Goal: Task Accomplishment & Management: Use online tool/utility

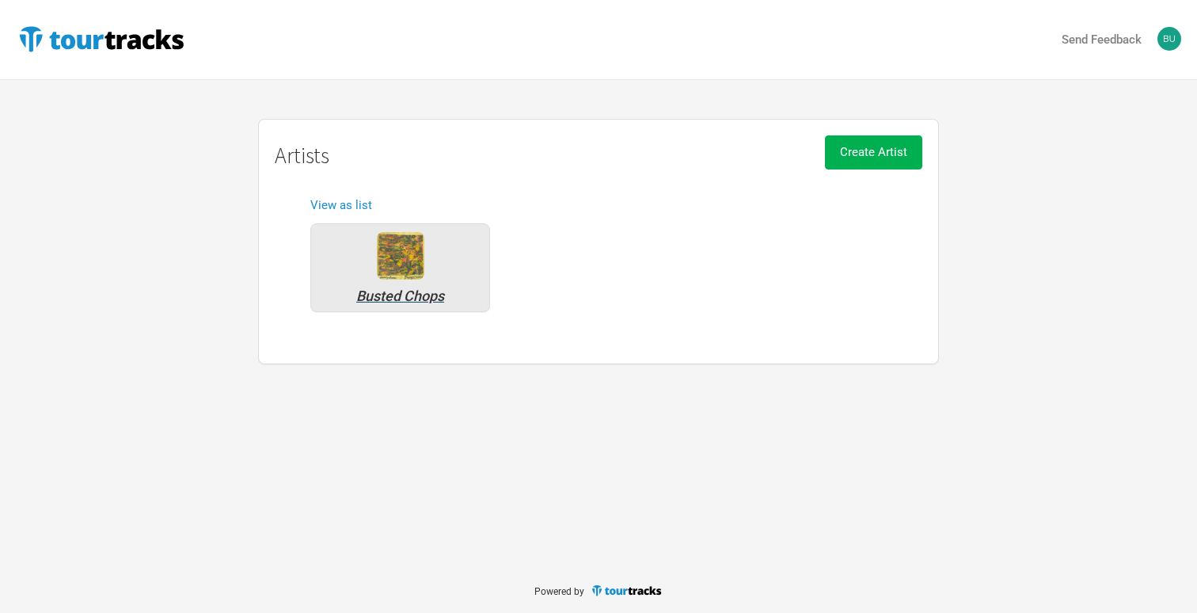
click at [370, 272] on div "Busted Chops" at bounding box center [400, 267] width 180 height 89
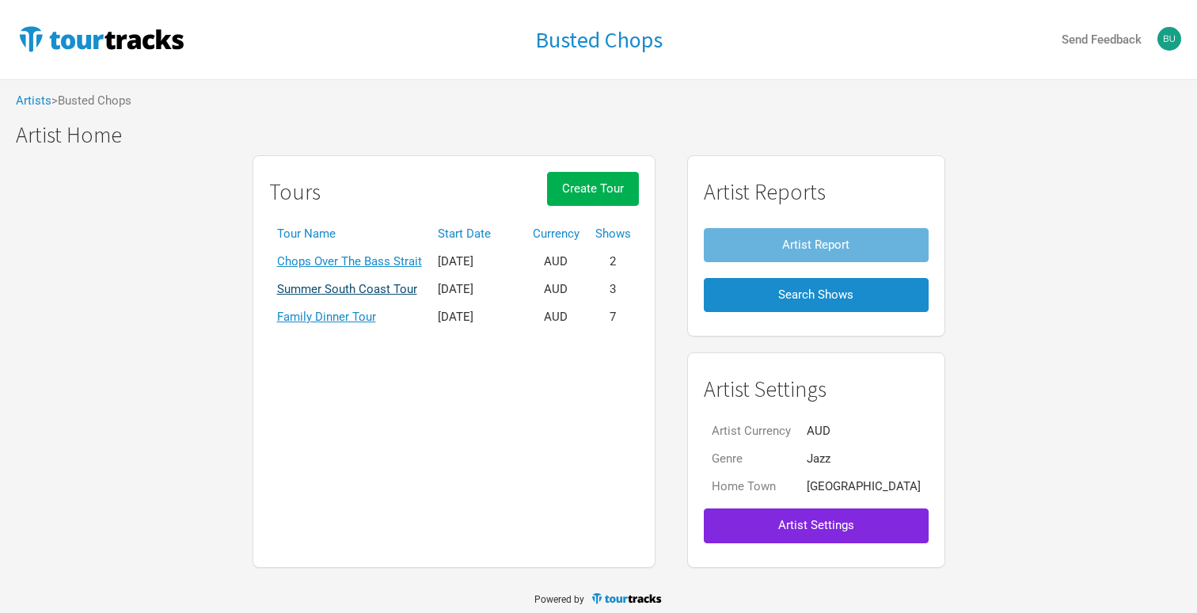
click at [388, 290] on link "Summer South Coast Tour" at bounding box center [347, 289] width 140 height 14
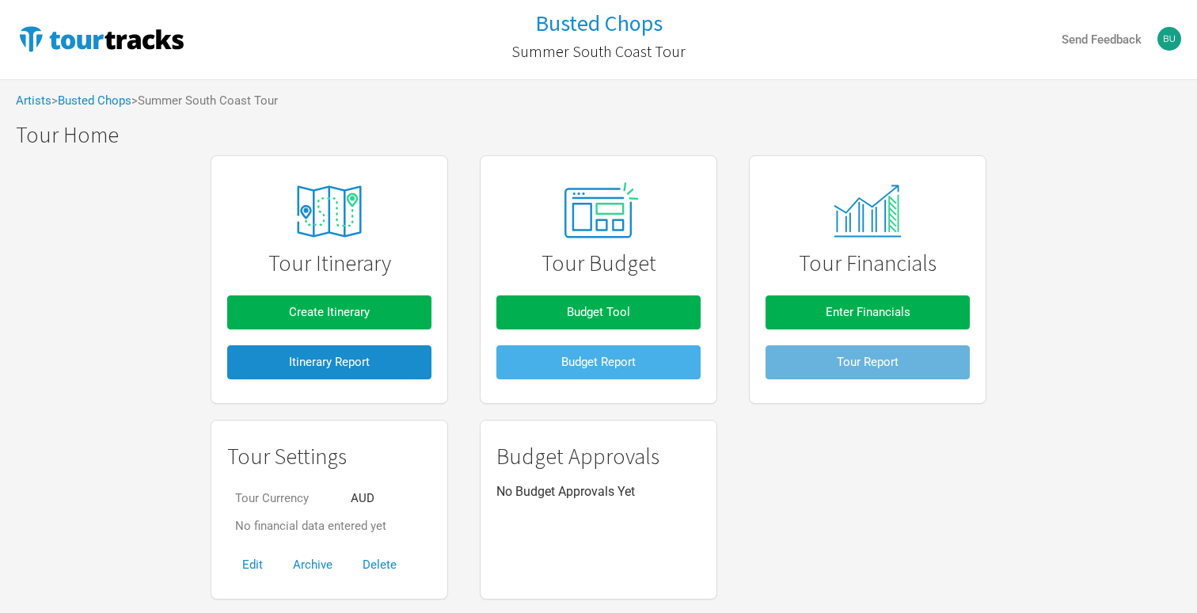
click at [548, 346] on button "Budget Report" at bounding box center [598, 362] width 204 height 34
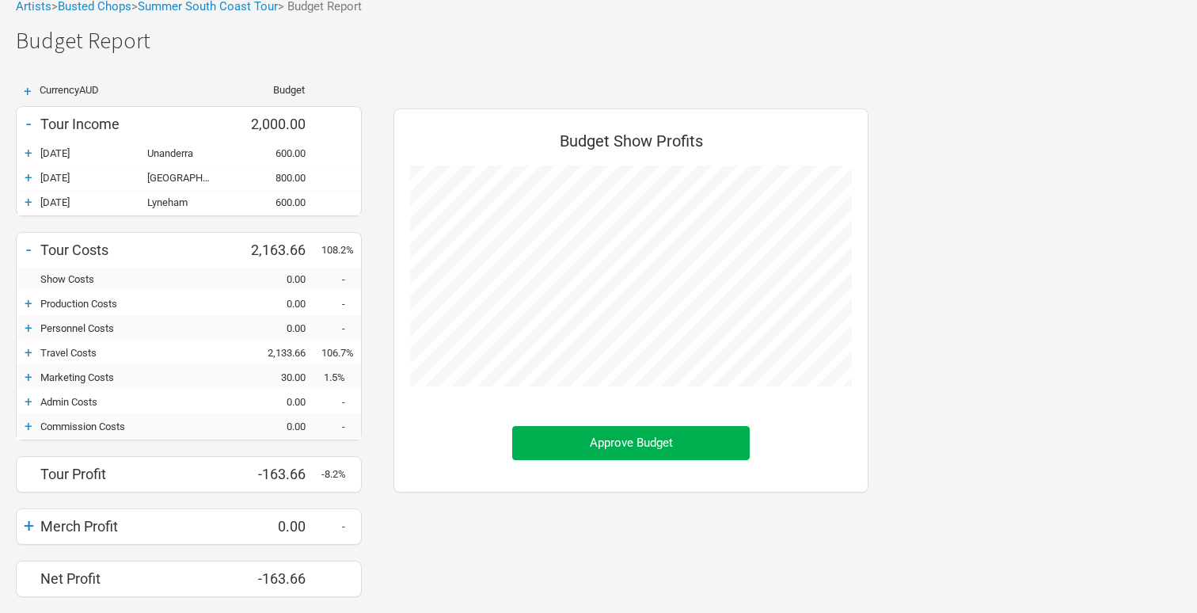
scroll to position [79, 0]
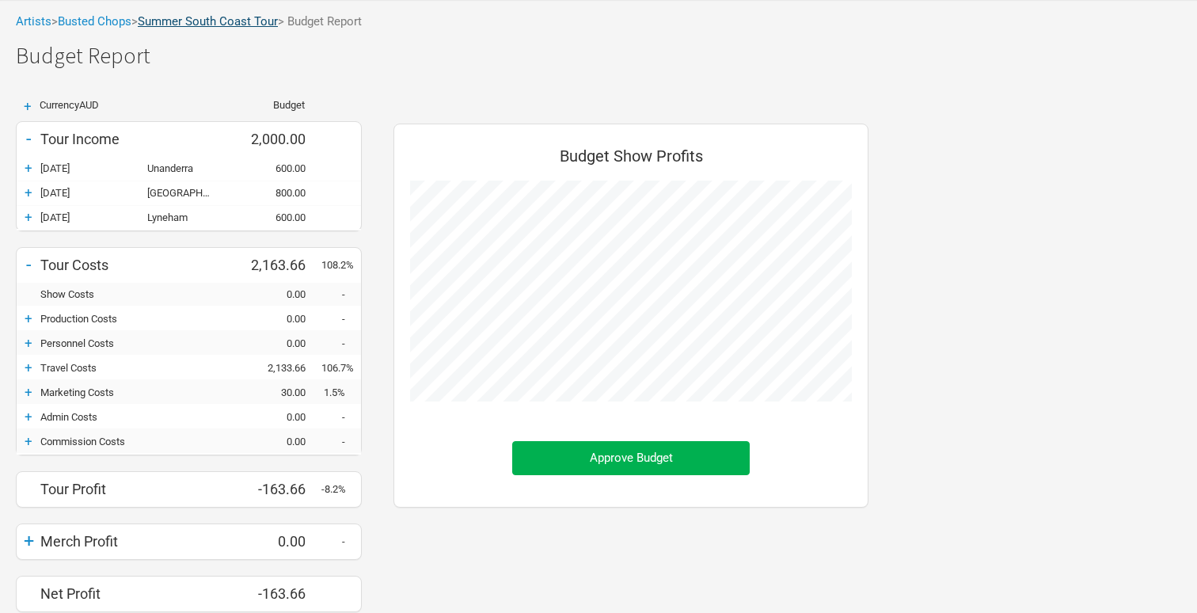
click at [185, 21] on link "Summer South Coast Tour" at bounding box center [208, 21] width 140 height 14
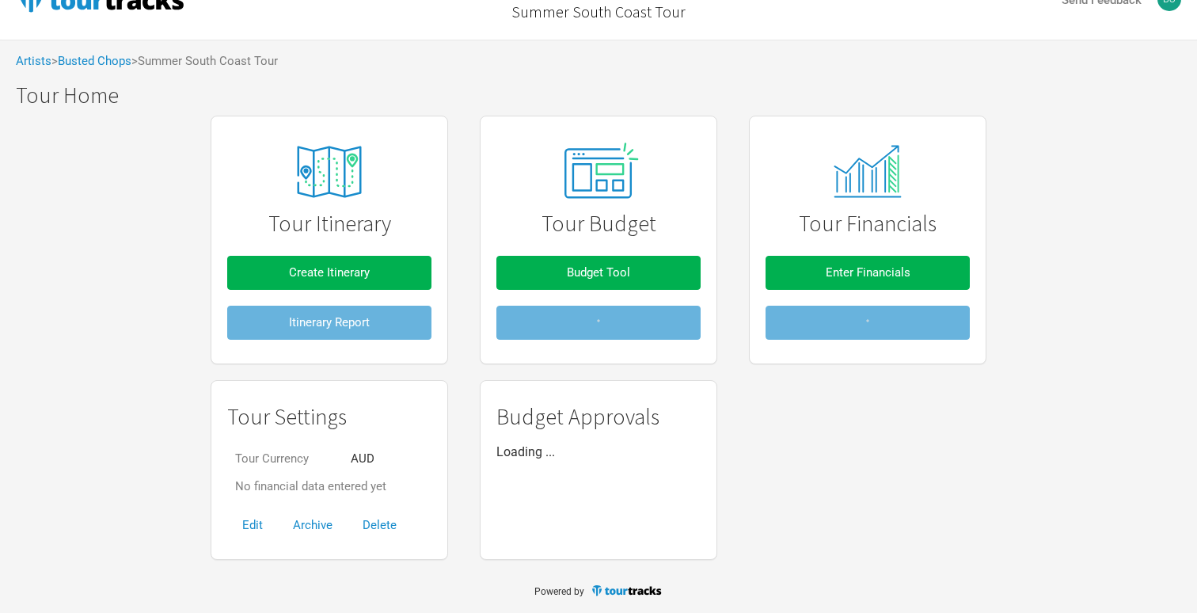
scroll to position [36, 0]
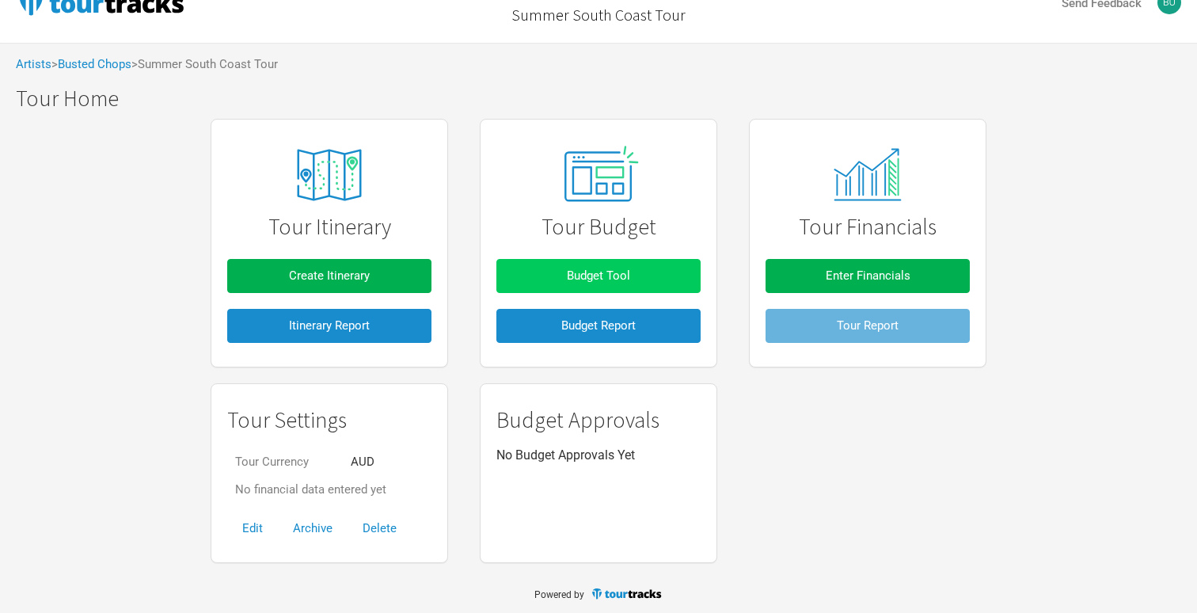
click at [594, 287] on button "Budget Tool" at bounding box center [598, 276] width 204 height 34
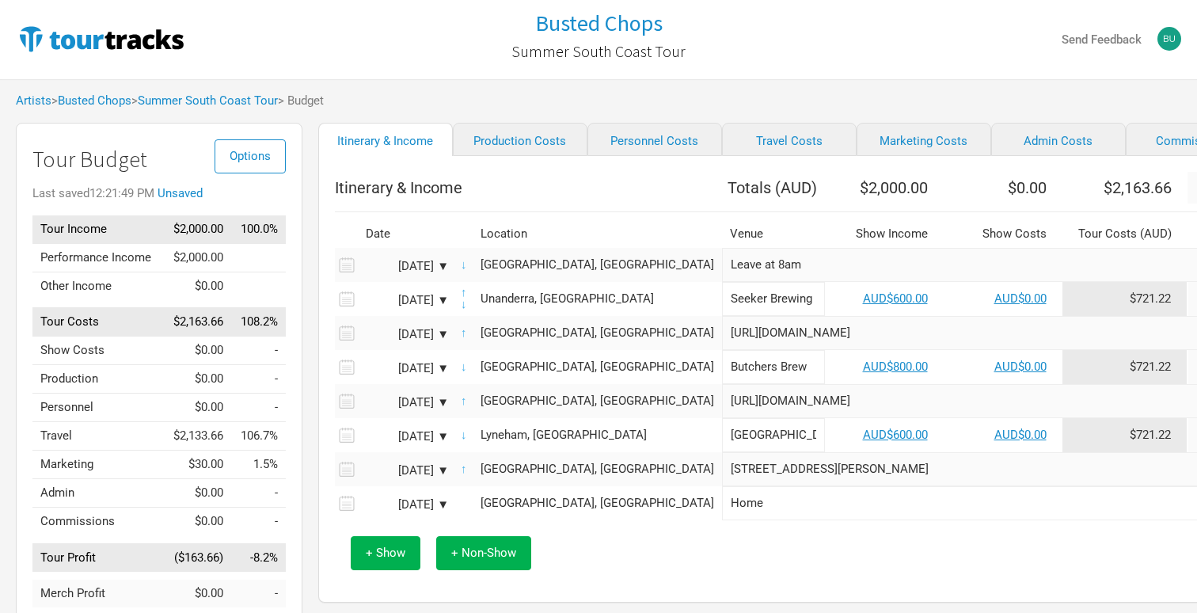
click at [136, 405] on td "Personnel" at bounding box center [97, 407] width 131 height 28
click at [645, 140] on link "Personnel Costs" at bounding box center [654, 139] width 135 height 33
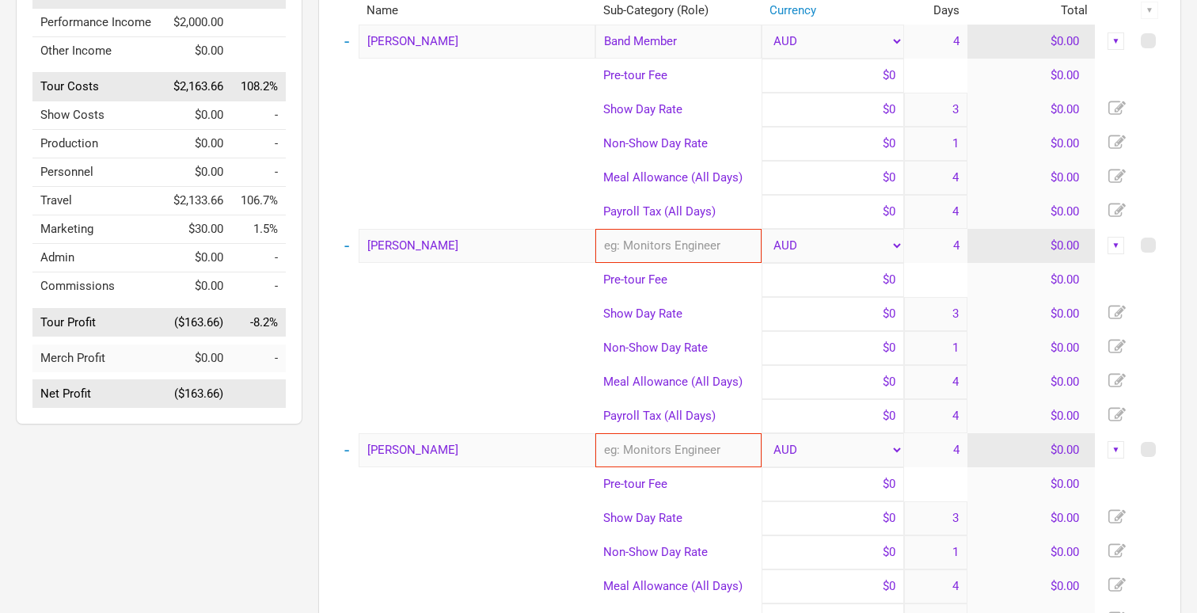
scroll to position [231, 0]
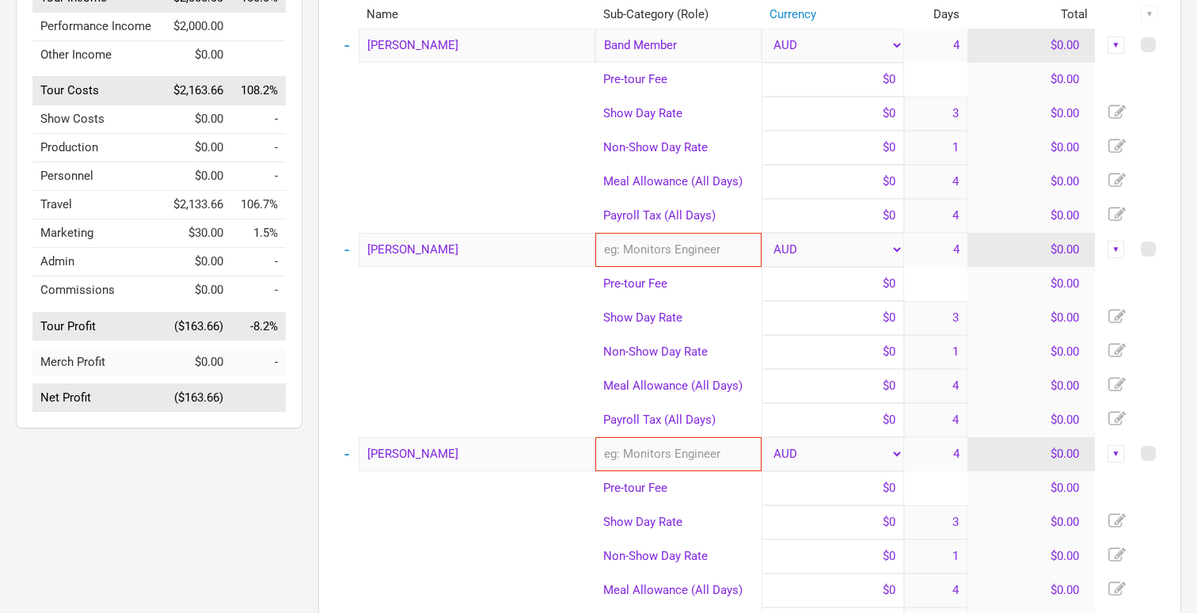
click at [1031, 247] on td "$0.00" at bounding box center [1031, 250] width 128 height 34
click at [1059, 251] on td "$0.00" at bounding box center [1031, 250] width 128 height 34
click at [1060, 389] on td "$0.00" at bounding box center [1031, 386] width 128 height 34
click at [1111, 382] on icon at bounding box center [1116, 384] width 17 height 17
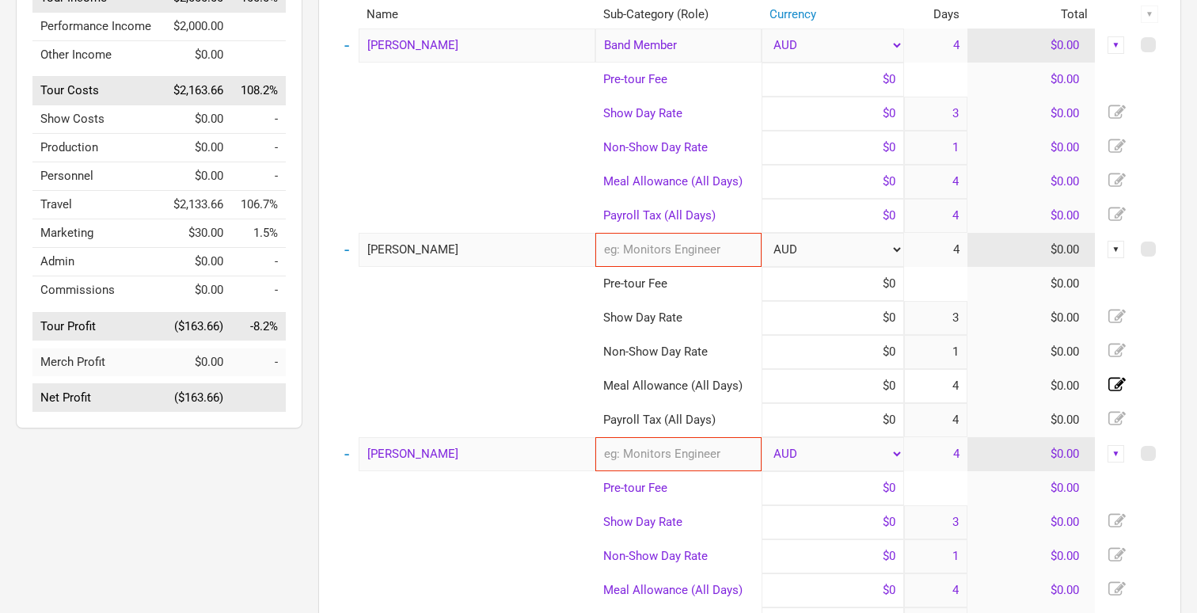
click at [1064, 388] on td "$0.00" at bounding box center [1031, 386] width 128 height 34
click at [1067, 385] on td "$0.00" at bounding box center [1031, 386] width 128 height 34
click at [1055, 385] on td "$0.00" at bounding box center [1031, 386] width 128 height 34
click at [1027, 240] on td "$0.00" at bounding box center [1031, 250] width 128 height 34
click at [1057, 243] on td "$0.00" at bounding box center [1031, 250] width 128 height 34
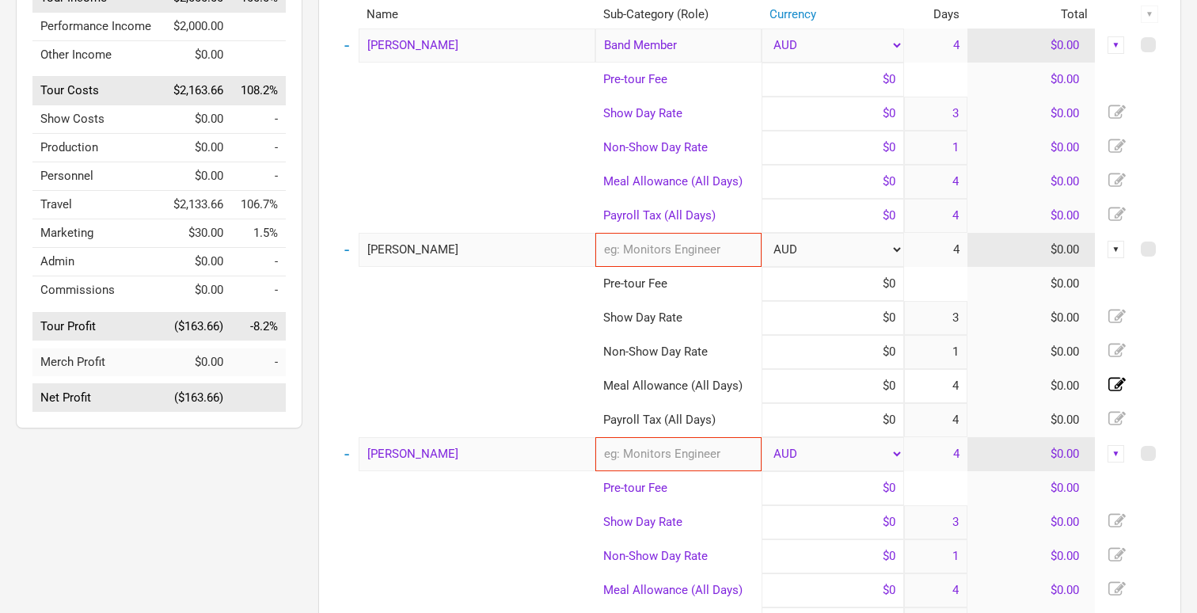
click at [1123, 248] on div "▼" at bounding box center [1115, 249] width 17 height 17
click at [1121, 249] on div "▼" at bounding box center [1115, 249] width 17 height 17
click at [1114, 271] on link "Allocate to Shows" at bounding box center [1066, 274] width 97 height 12
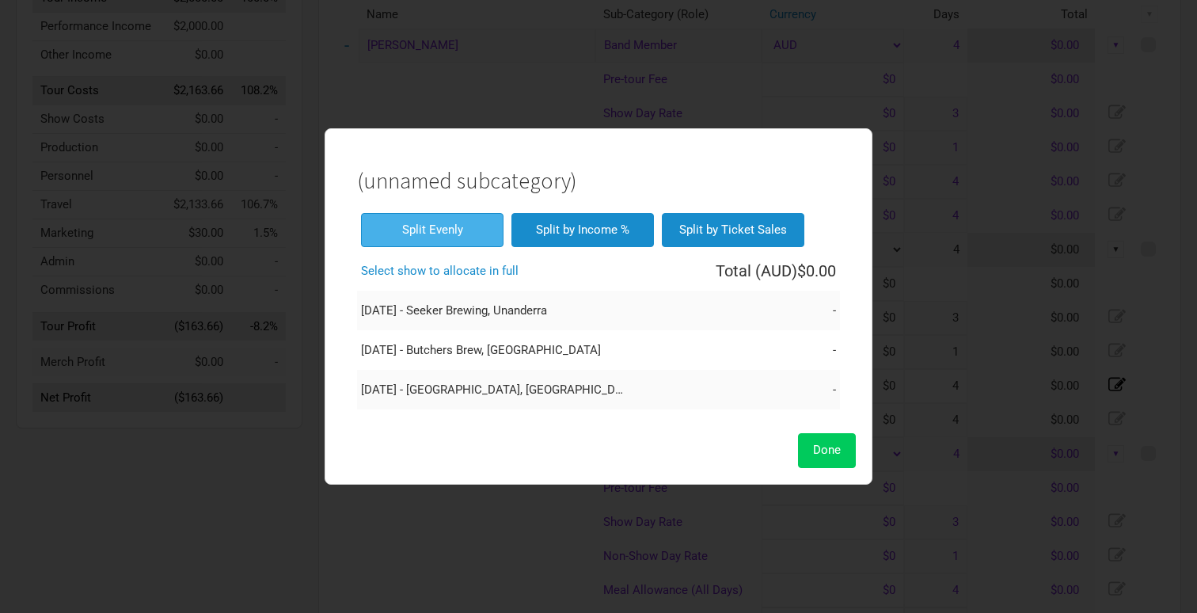
click at [829, 457] on button "Done" at bounding box center [827, 450] width 58 height 34
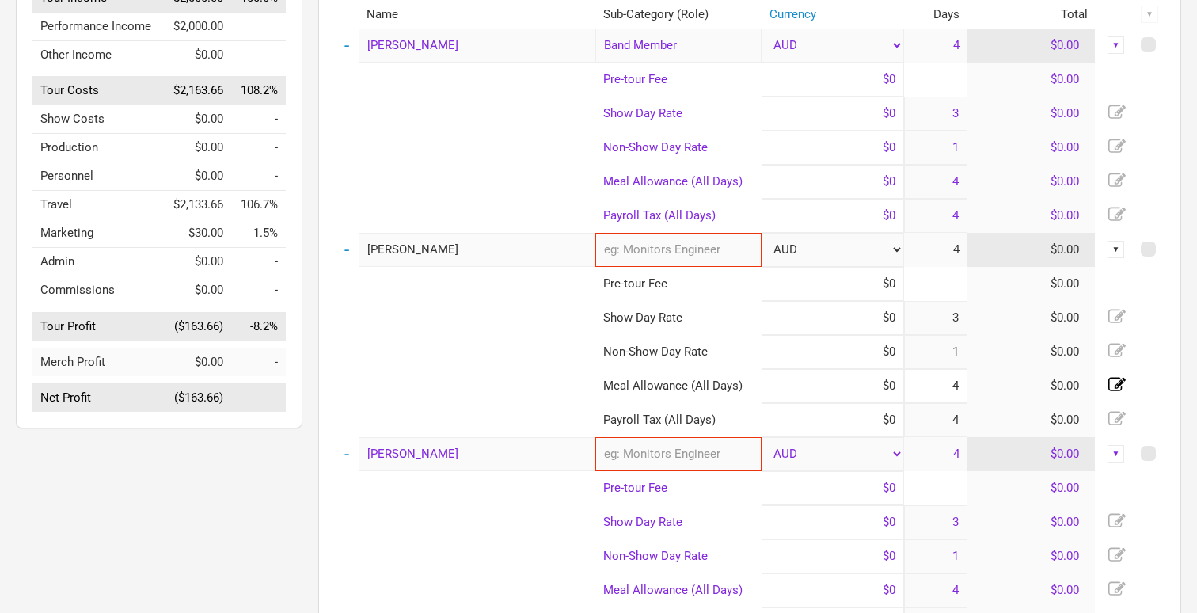
click at [1063, 388] on td "$0.00" at bounding box center [1031, 386] width 128 height 34
click at [1075, 386] on td "$0.00" at bounding box center [1031, 386] width 128 height 34
click at [1124, 376] on icon at bounding box center [1116, 384] width 17 height 17
click at [1124, 385] on icon at bounding box center [1116, 384] width 17 height 17
click at [1057, 385] on td "$0.00" at bounding box center [1031, 386] width 128 height 34
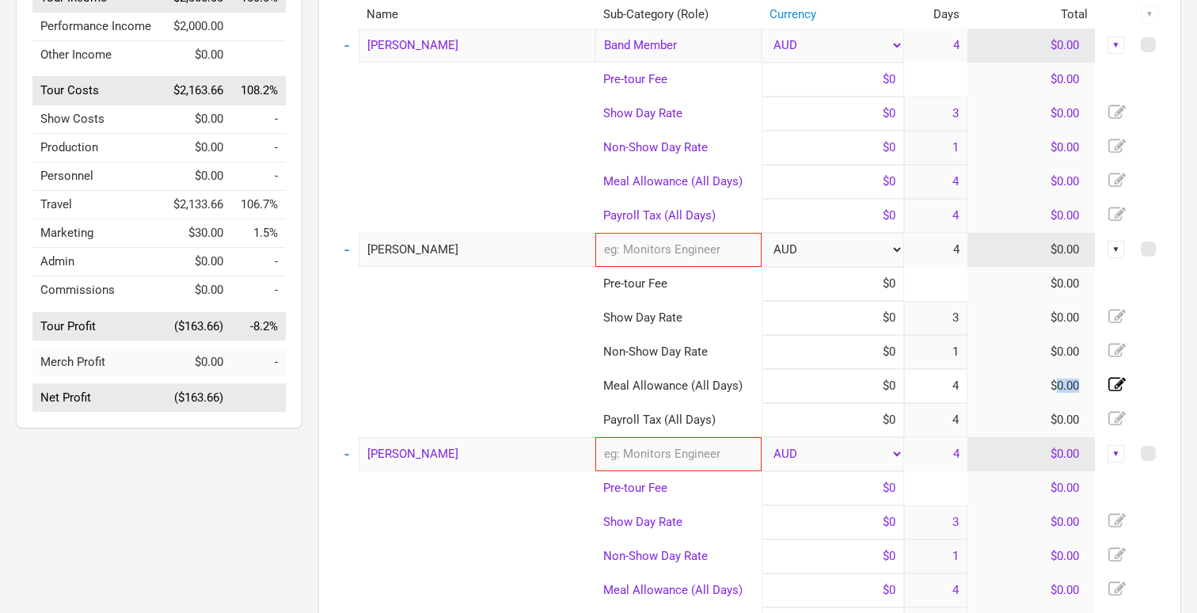
click at [1057, 385] on td "$0.00" at bounding box center [1031, 386] width 128 height 34
click at [895, 384] on input at bounding box center [832, 386] width 142 height 34
type input "$41.04"
click at [956, 388] on input "4" at bounding box center [935, 386] width 63 height 34
type input "1"
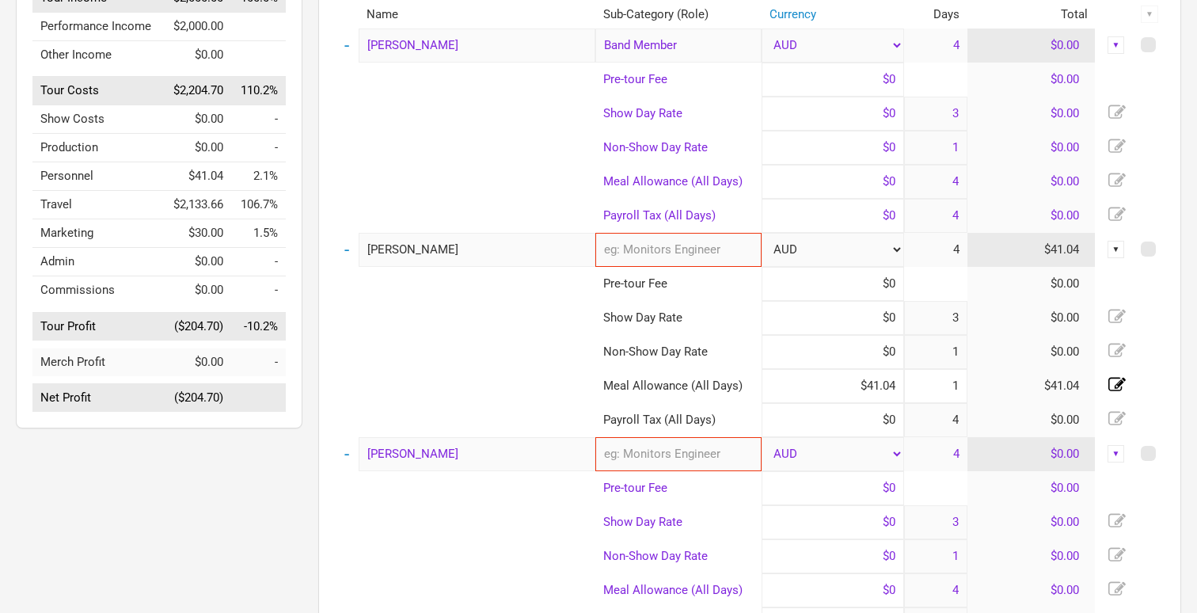
click at [970, 389] on td "$41.04" at bounding box center [1031, 386] width 128 height 34
click at [987, 339] on td "$0.00" at bounding box center [1031, 352] width 128 height 34
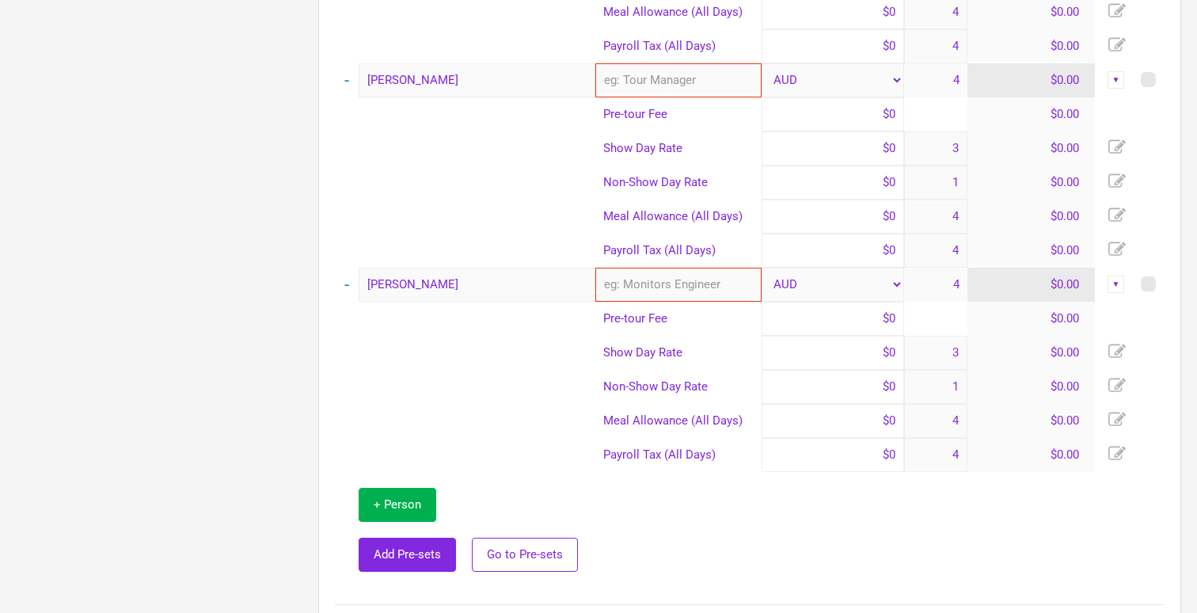
scroll to position [1019, 0]
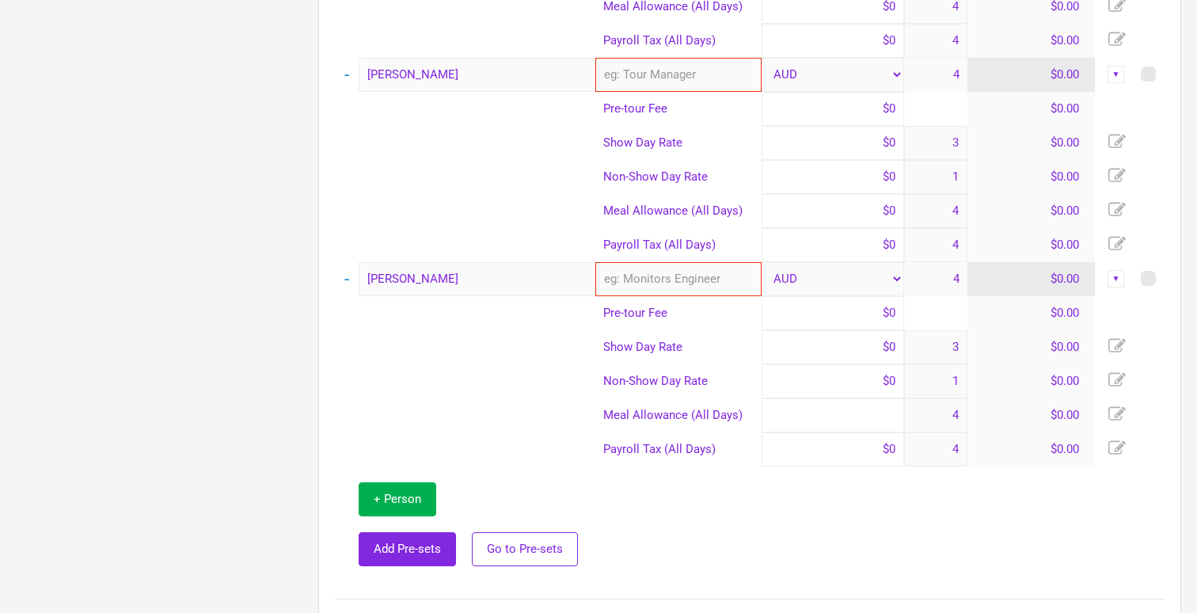
click at [896, 413] on input at bounding box center [832, 415] width 142 height 34
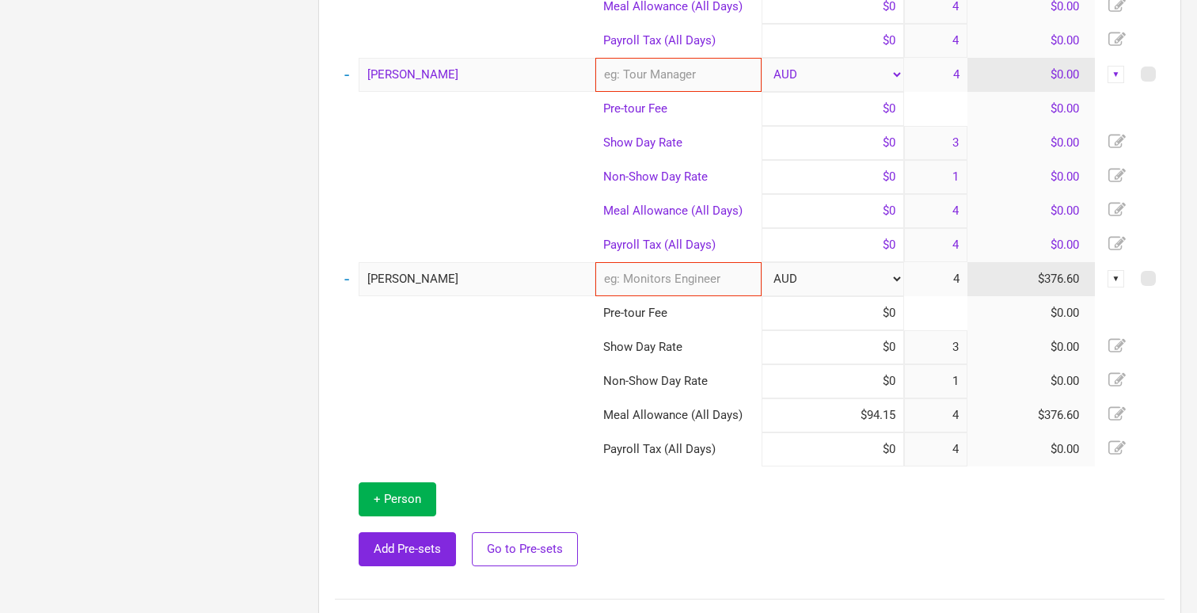
type input "$94.15"
click at [1114, 422] on icon at bounding box center [1116, 413] width 17 height 17
click at [958, 414] on input "4" at bounding box center [935, 415] width 63 height 34
type input "1"
click at [955, 509] on td at bounding box center [879, 524] width 569 height 116
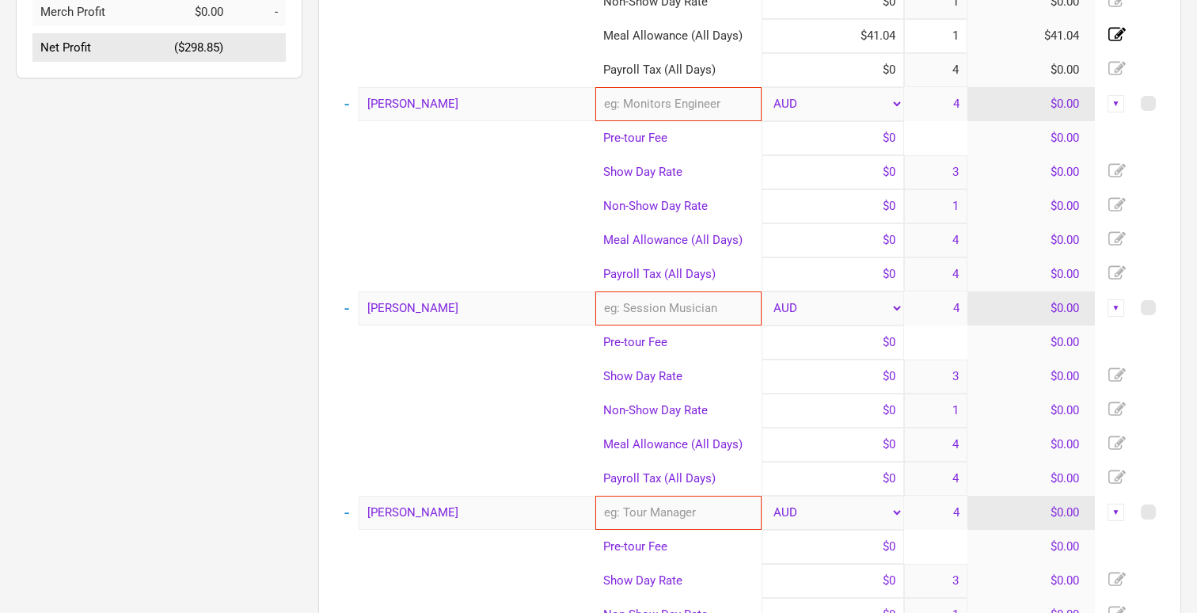
scroll to position [581, 0]
click at [890, 234] on input at bounding box center [832, 240] width 142 height 34
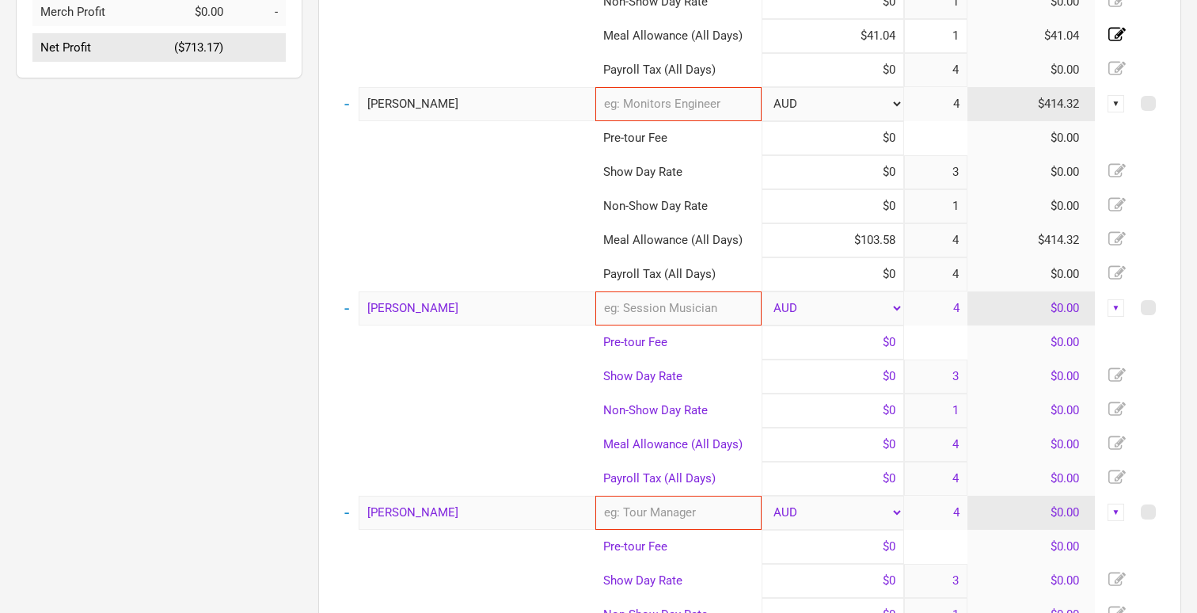
type input "$103.58"
click at [1114, 242] on icon at bounding box center [1116, 237] width 17 height 13
click at [959, 241] on input "4" at bounding box center [935, 240] width 63 height 34
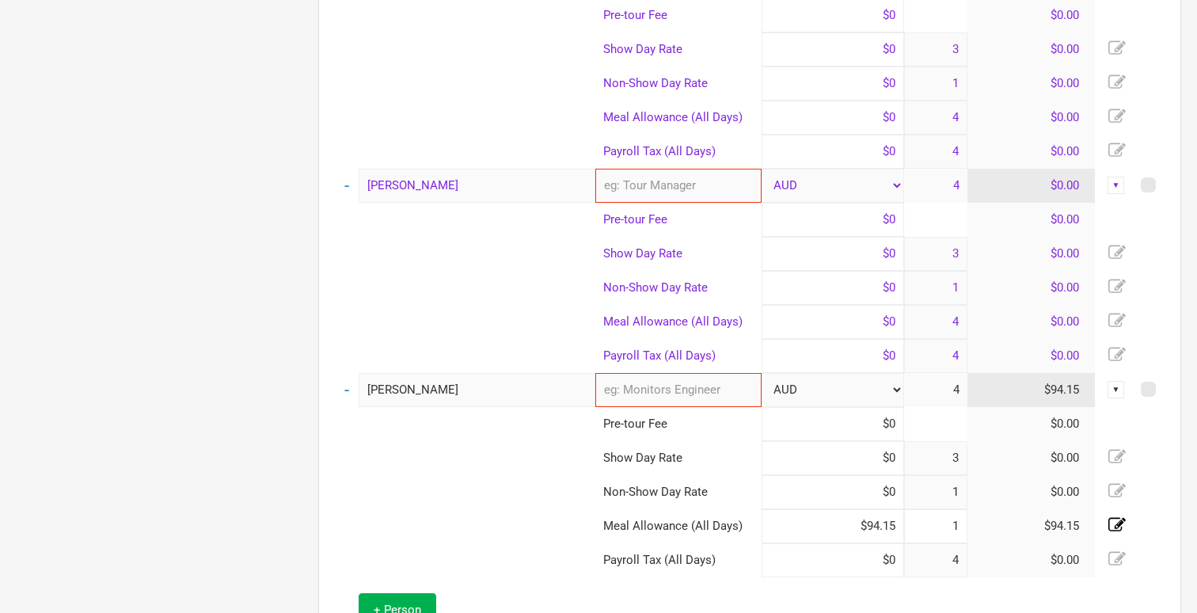
scroll to position [909, 0]
type input "1"
click at [889, 320] on input at bounding box center [832, 320] width 142 height 34
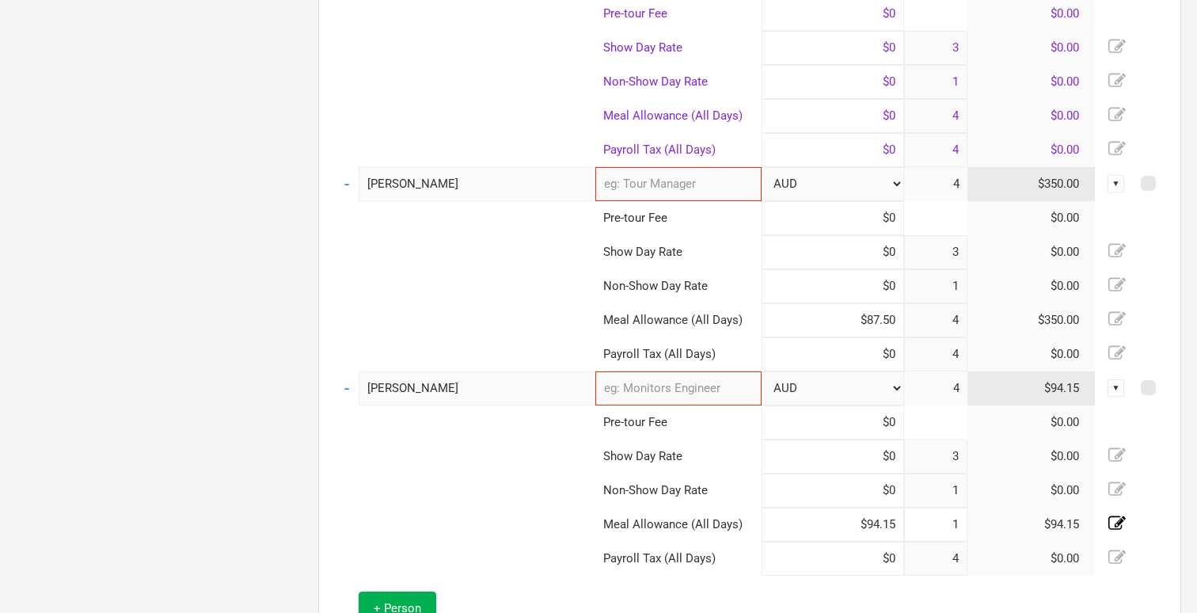
type input "$87.5"
click at [1106, 324] on td at bounding box center [1115, 320] width 40 height 34
click at [1111, 322] on icon at bounding box center [1116, 318] width 17 height 17
click at [959, 321] on input "4" at bounding box center [935, 320] width 63 height 34
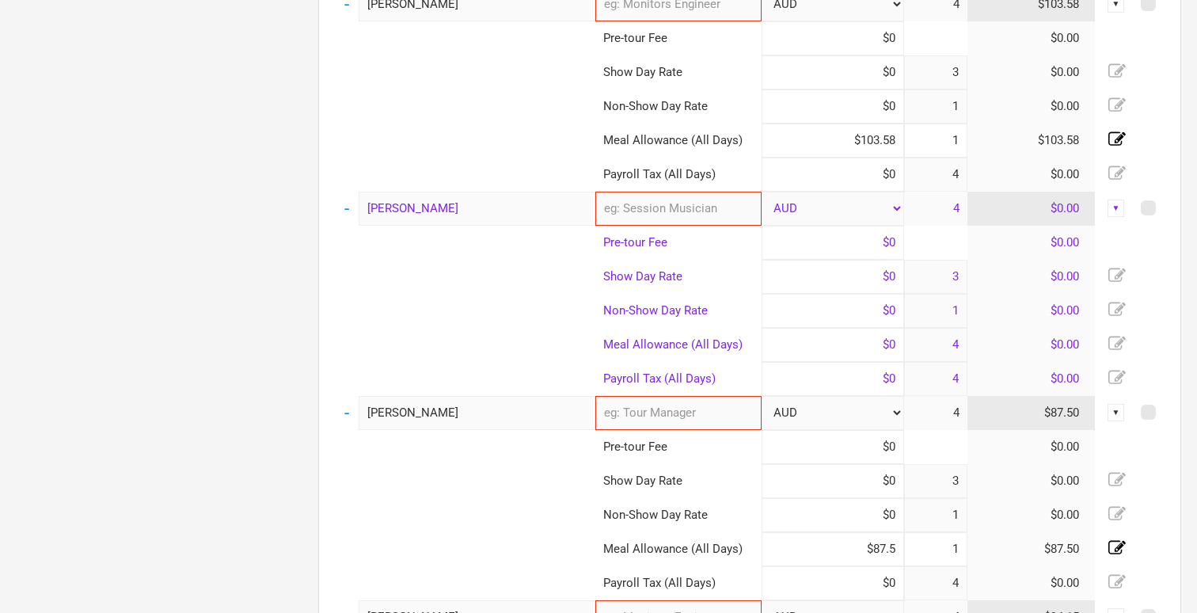
scroll to position [676, 0]
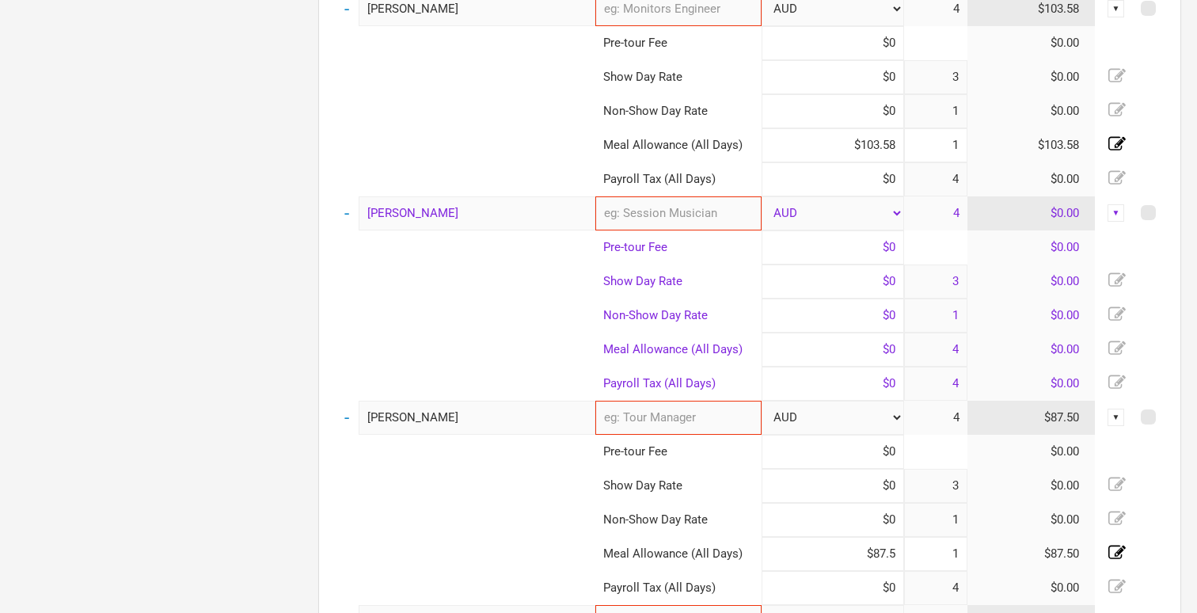
type input "1"
click at [467, 217] on input "[PERSON_NAME]" at bounding box center [477, 213] width 237 height 34
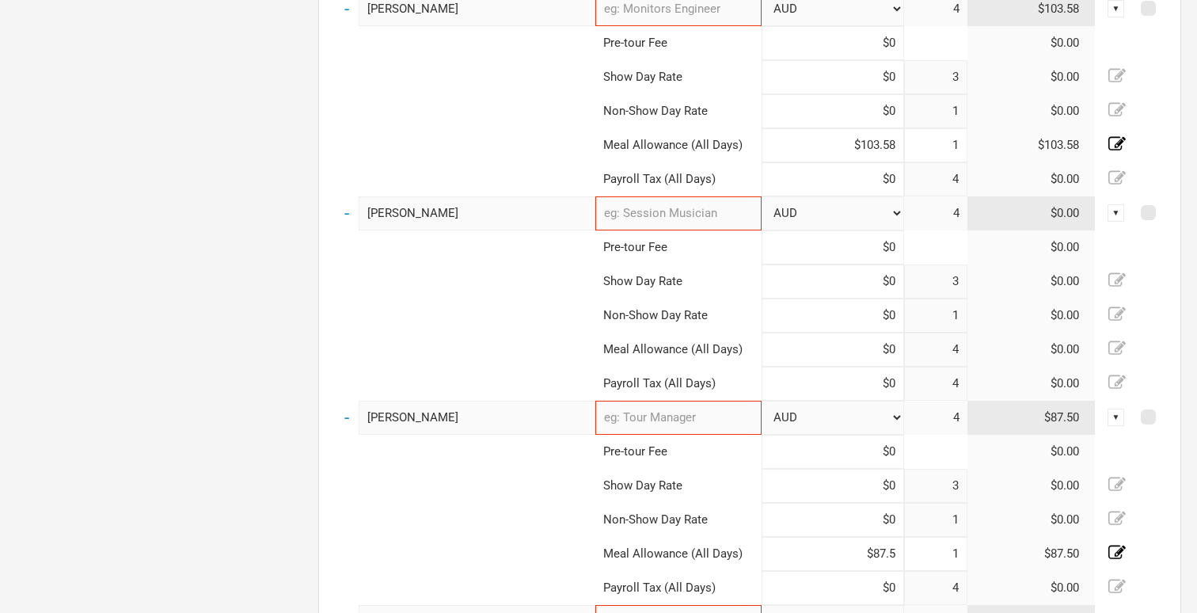
drag, startPoint x: 448, startPoint y: 216, endPoint x: 351, endPoint y: 213, distance: 97.4
click at [351, 213] on tr "- [PERSON_NAME] 0 selections AUD 4 $0.00 ▼" at bounding box center [750, 213] width 830 height 34
type input "u"
type input "[PERSON_NAME]"
click at [895, 350] on input at bounding box center [832, 349] width 142 height 34
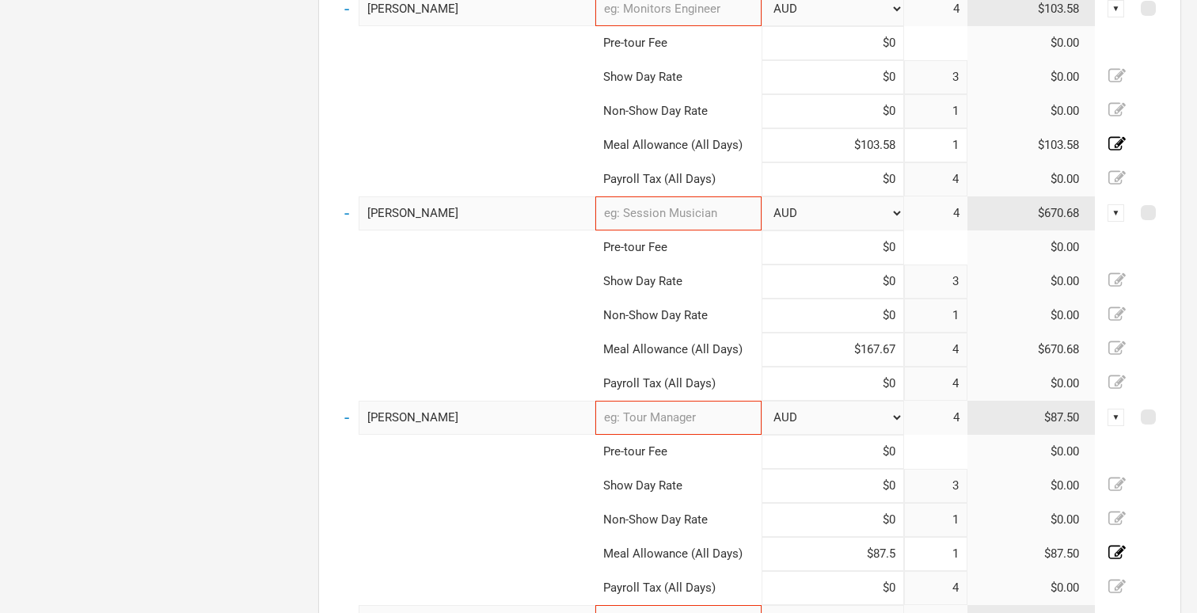
type input "$167.67"
click at [1116, 345] on icon at bounding box center [1116, 348] width 17 height 17
click at [950, 350] on input "4" at bounding box center [935, 349] width 63 height 34
click at [966, 350] on input "4" at bounding box center [935, 349] width 63 height 34
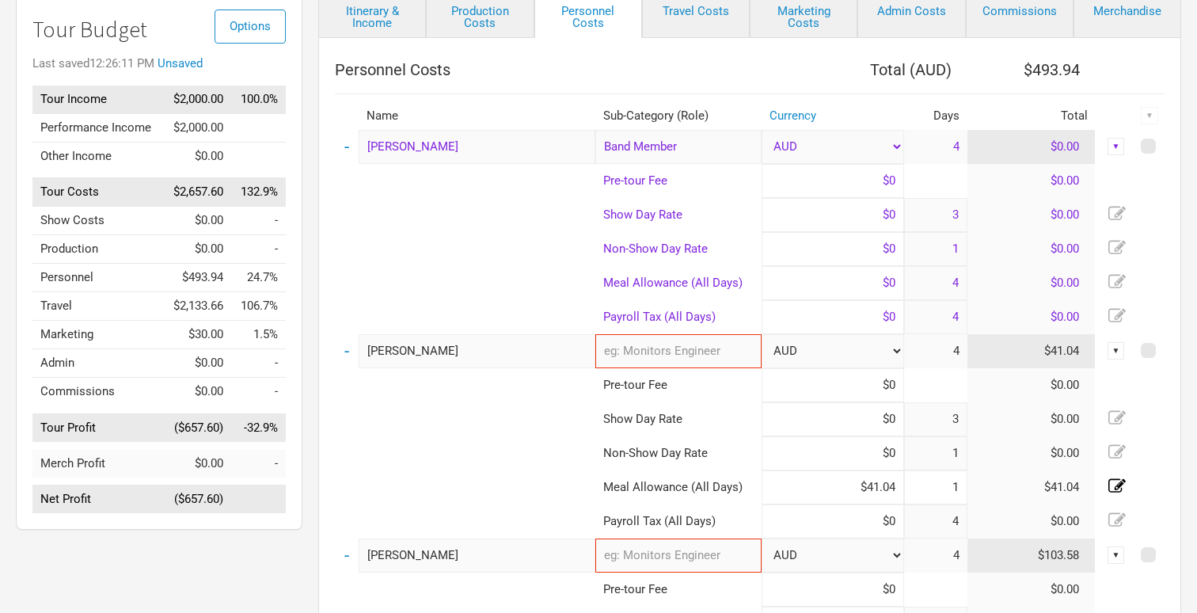
scroll to position [123, 0]
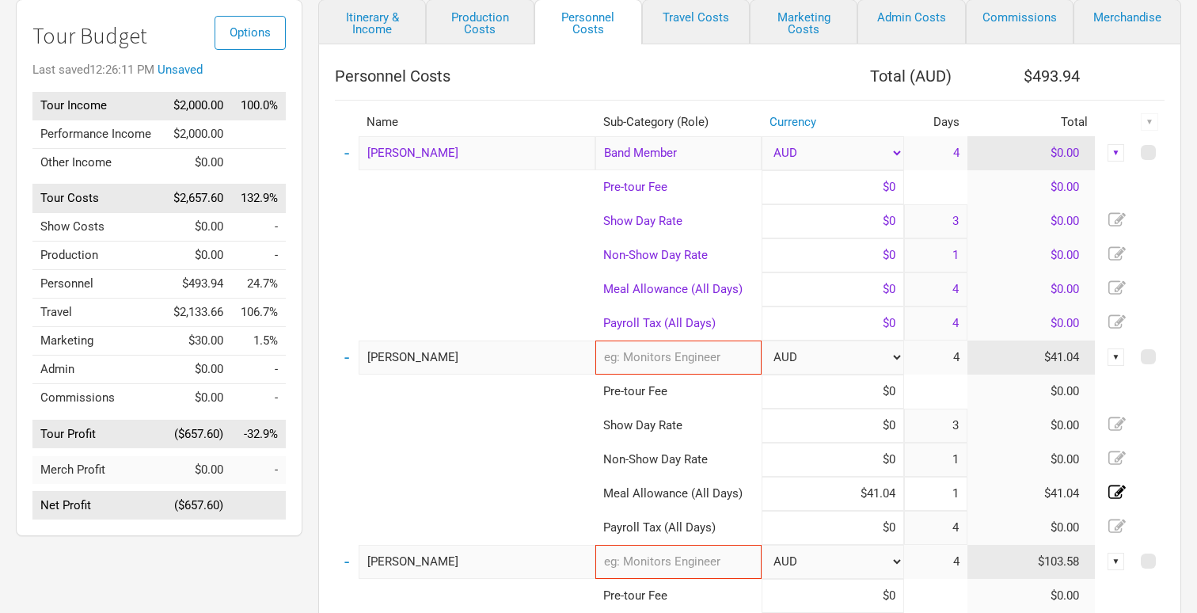
type input "1"
click at [1117, 280] on icon at bounding box center [1116, 287] width 17 height 17
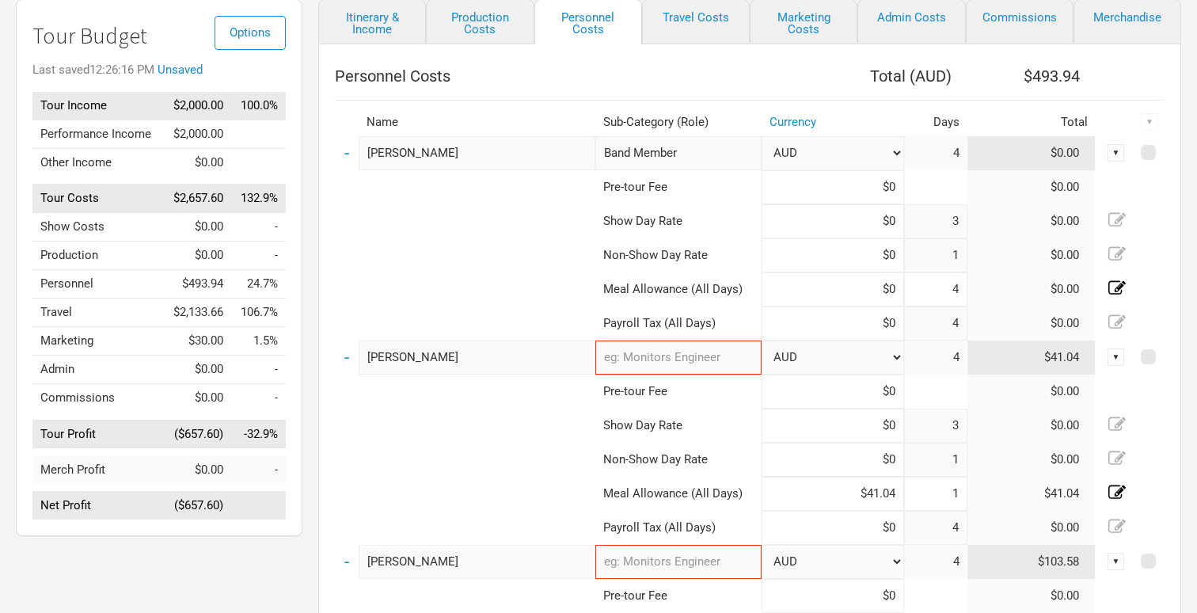
click at [957, 290] on input "4" at bounding box center [935, 289] width 63 height 34
type input "1"
click at [893, 290] on input at bounding box center [832, 289] width 142 height 34
type input "$212.74"
click at [901, 207] on input at bounding box center [832, 221] width 142 height 34
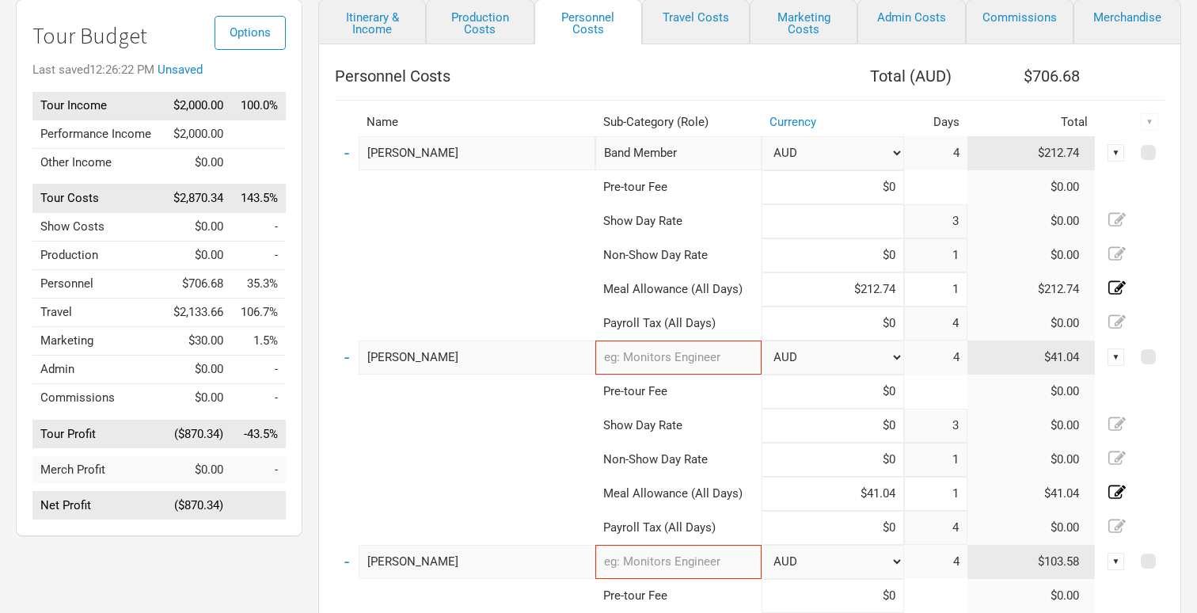
click at [790, 207] on input at bounding box center [832, 221] width 142 height 34
type input "$0"
click at [679, 27] on link "Travel Costs" at bounding box center [696, 21] width 108 height 45
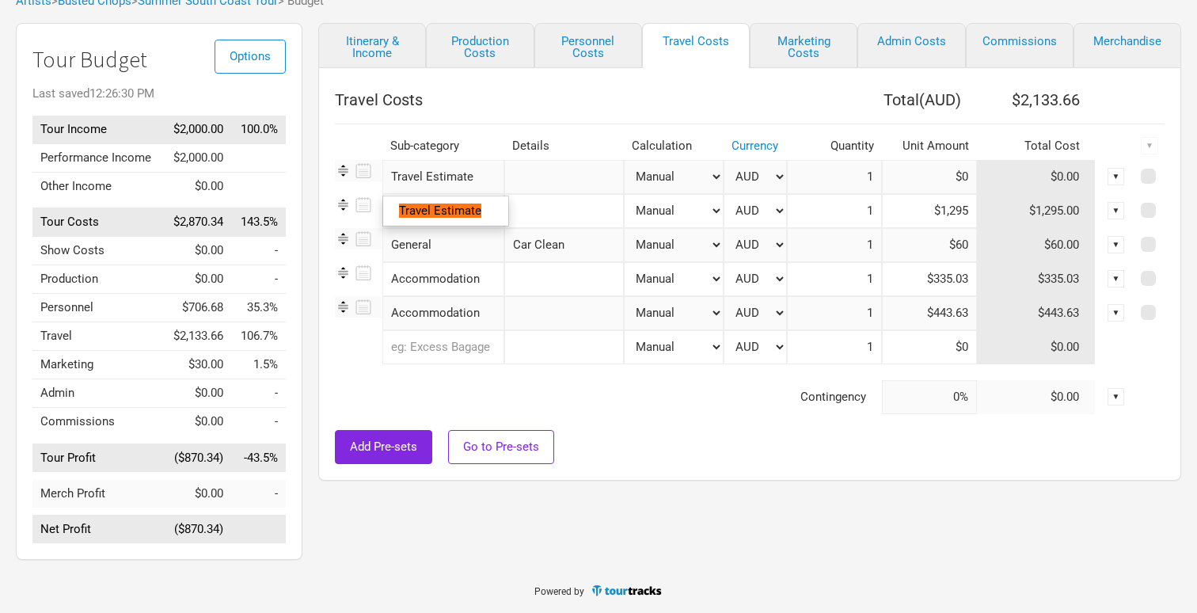
click at [450, 170] on input "Travel Estimate" at bounding box center [443, 177] width 122 height 34
click at [480, 174] on input "Travel Estimate" at bounding box center [443, 177] width 122 height 34
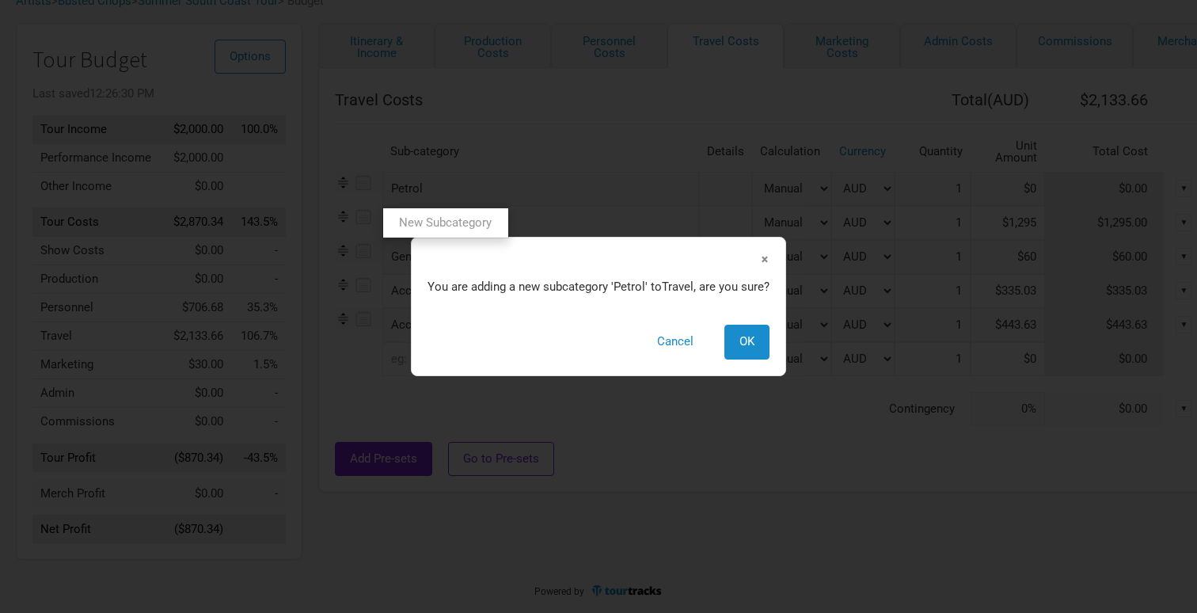
type input "Petrol"
click at [752, 344] on span "OK" at bounding box center [746, 341] width 15 height 14
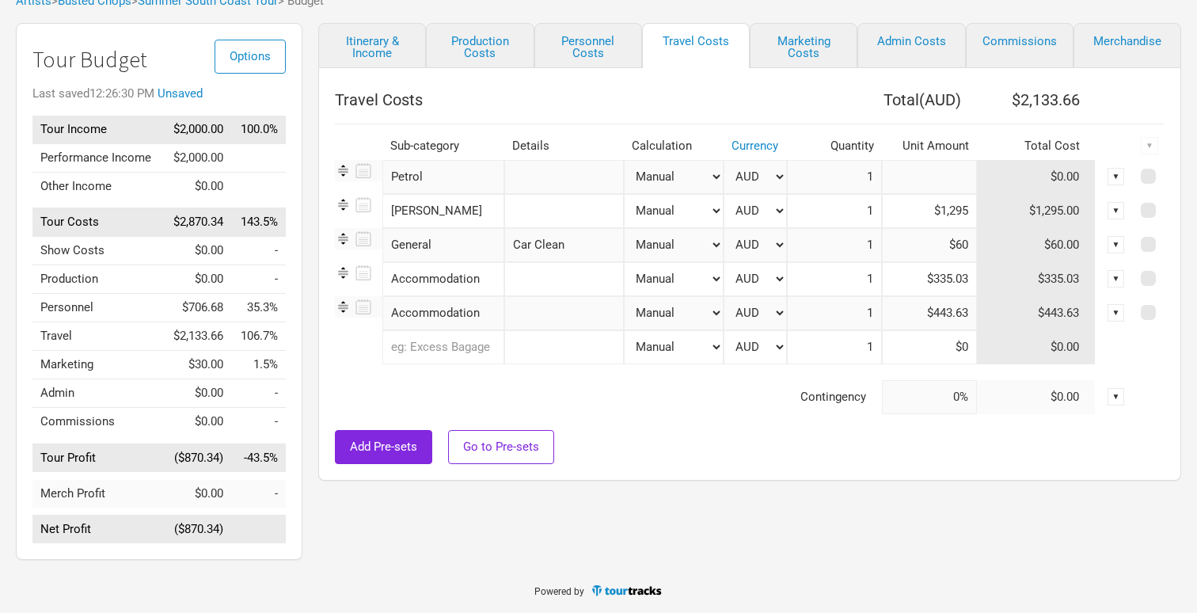
click at [962, 188] on input at bounding box center [929, 177] width 95 height 34
type input "$384.32"
click at [784, 537] on div "Itinerary & Income Production Costs Personnel Costs Travel Costs Marketing Cost…" at bounding box center [733, 295] width 863 height 545
click at [670, 435] on div "Add Pre-sets Go to Pre-sets" at bounding box center [750, 447] width 830 height 34
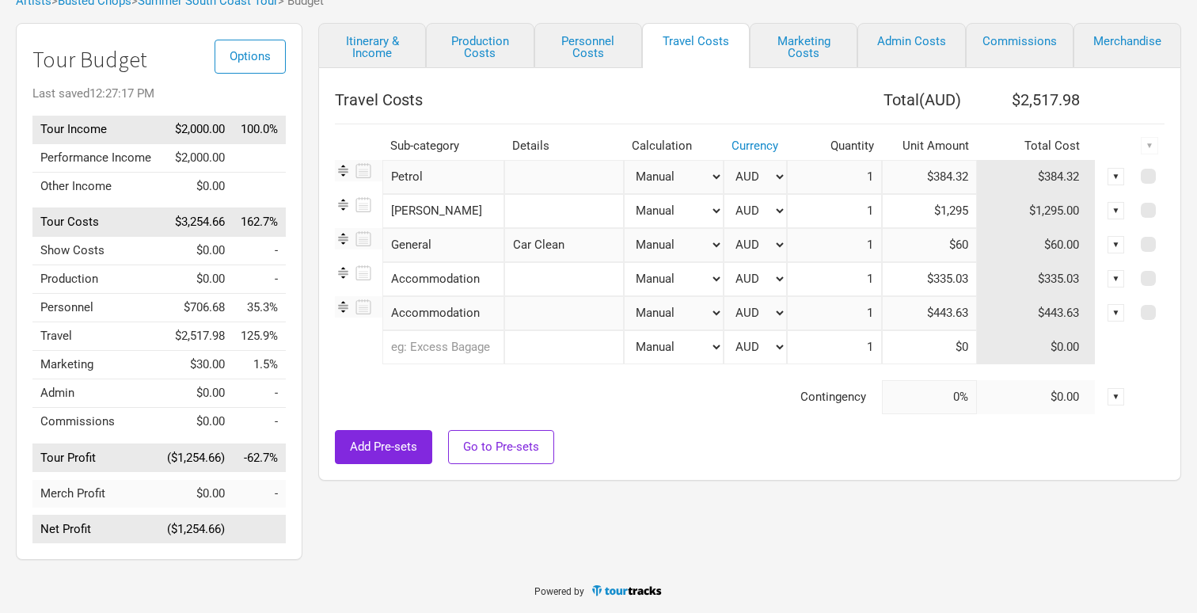
scroll to position [112, 0]
click at [230, 535] on td "($1,254.66)" at bounding box center [196, 529] width 74 height 28
click at [221, 450] on td "($1,254.66)" at bounding box center [196, 457] width 74 height 28
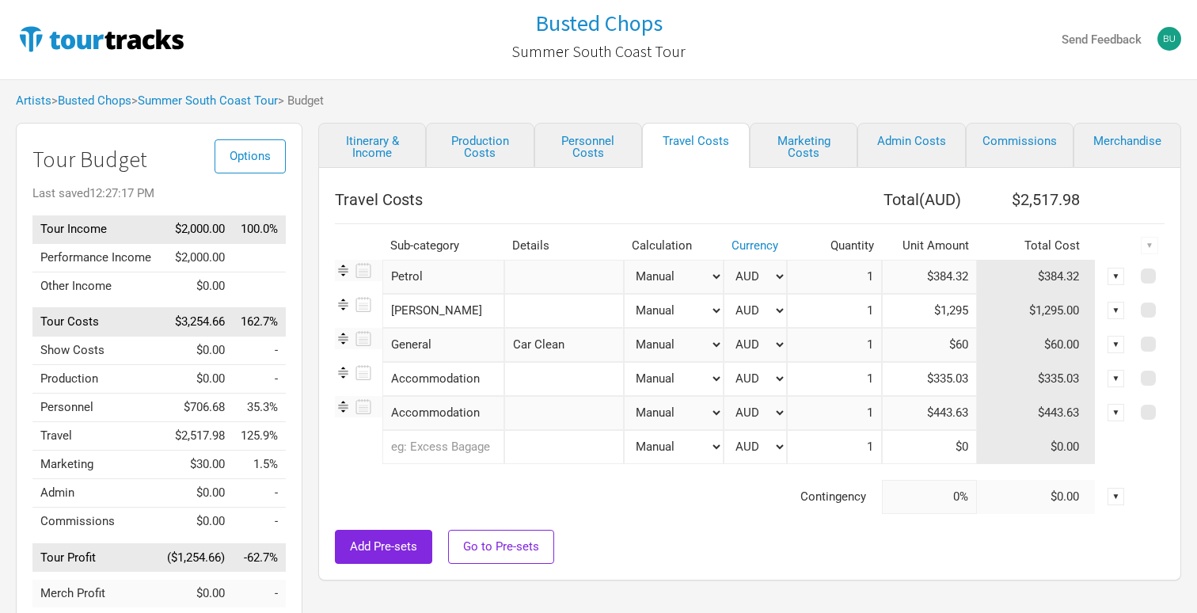
scroll to position [0, 0]
click at [189, 100] on link "Summer South Coast Tour" at bounding box center [208, 100] width 140 height 14
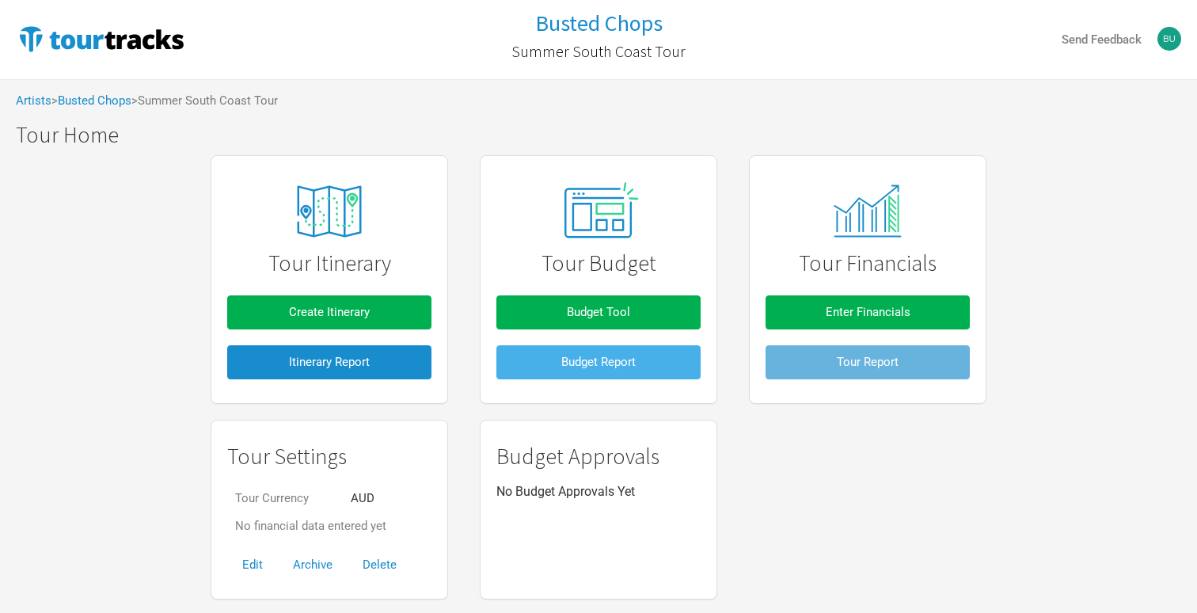
click at [603, 366] on span "Budget Report" at bounding box center [598, 362] width 74 height 14
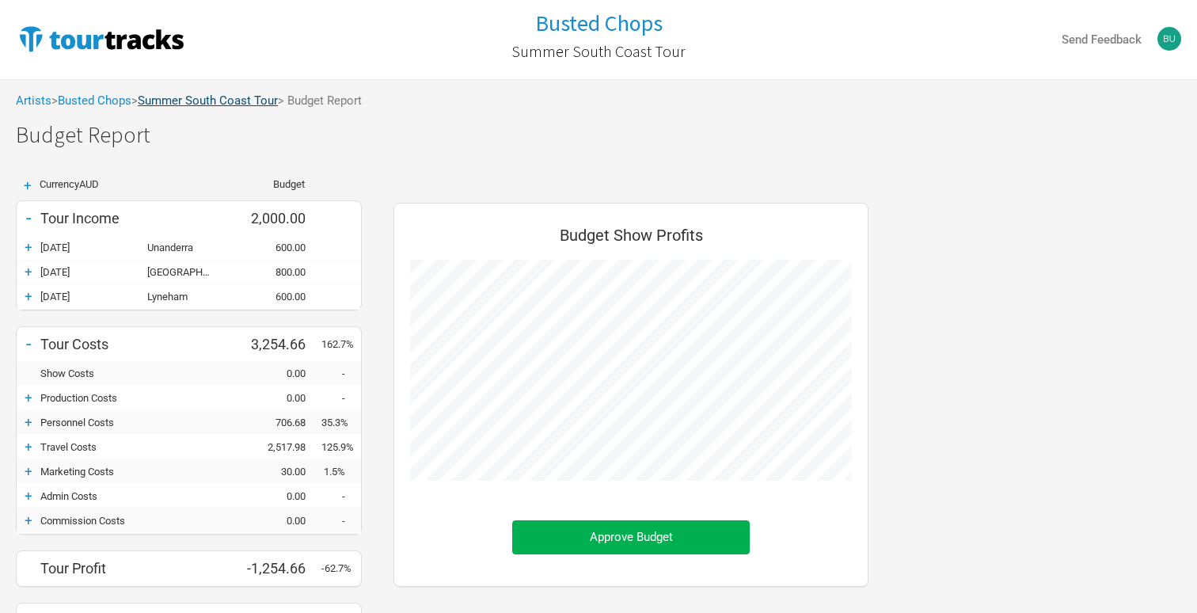
click at [243, 103] on link "Summer South Coast Tour" at bounding box center [208, 100] width 140 height 14
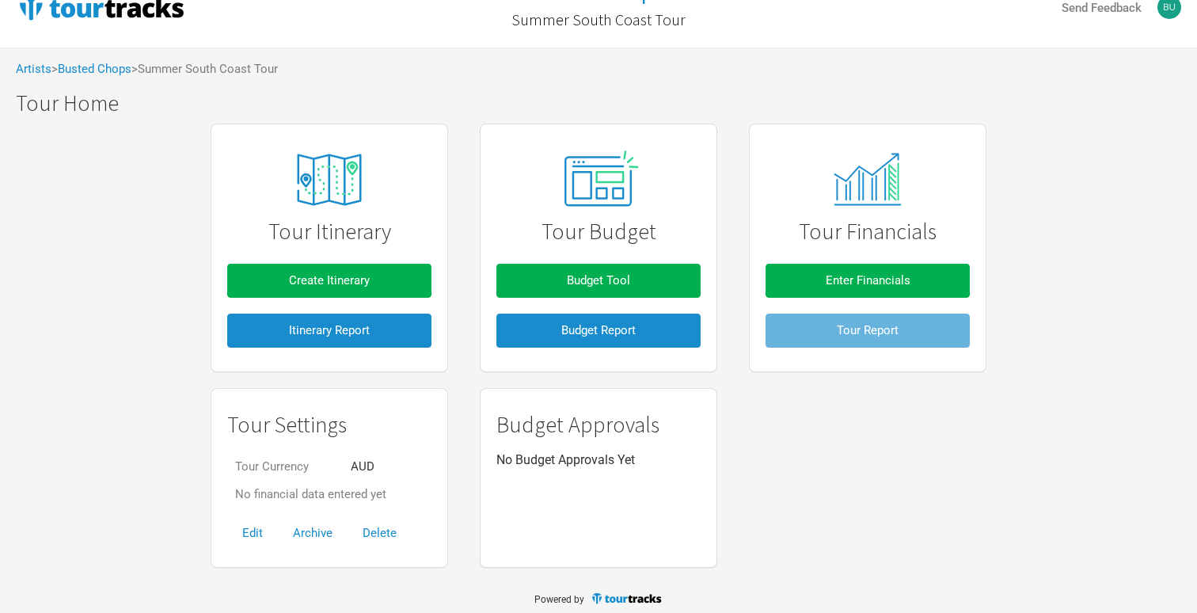
scroll to position [32, 0]
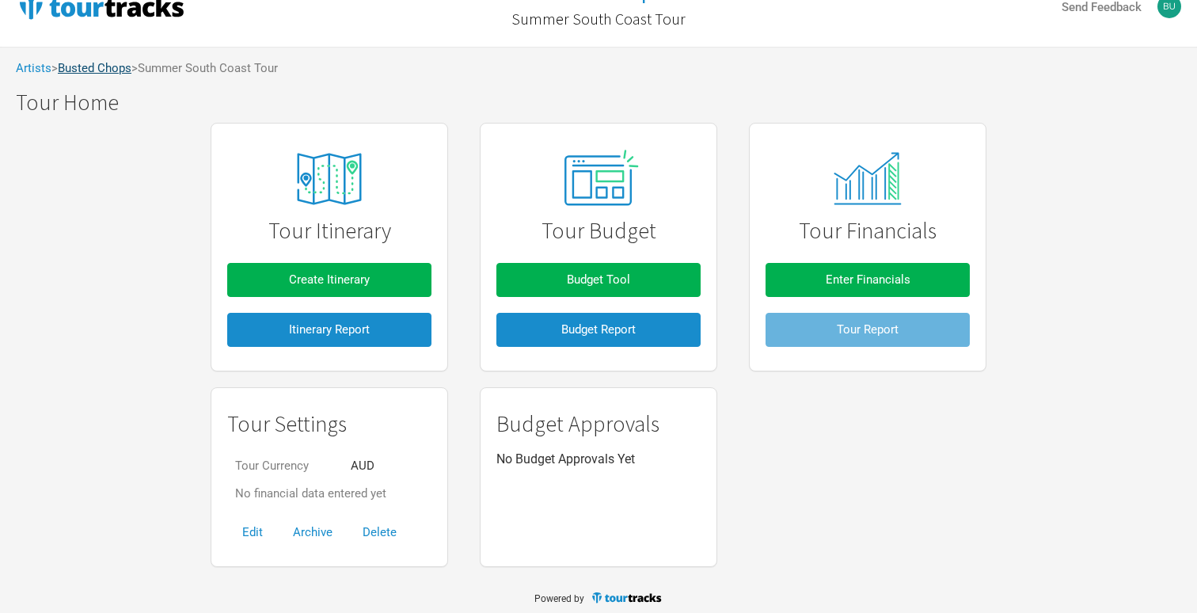
click at [127, 74] on link "Busted Chops" at bounding box center [95, 68] width 74 height 14
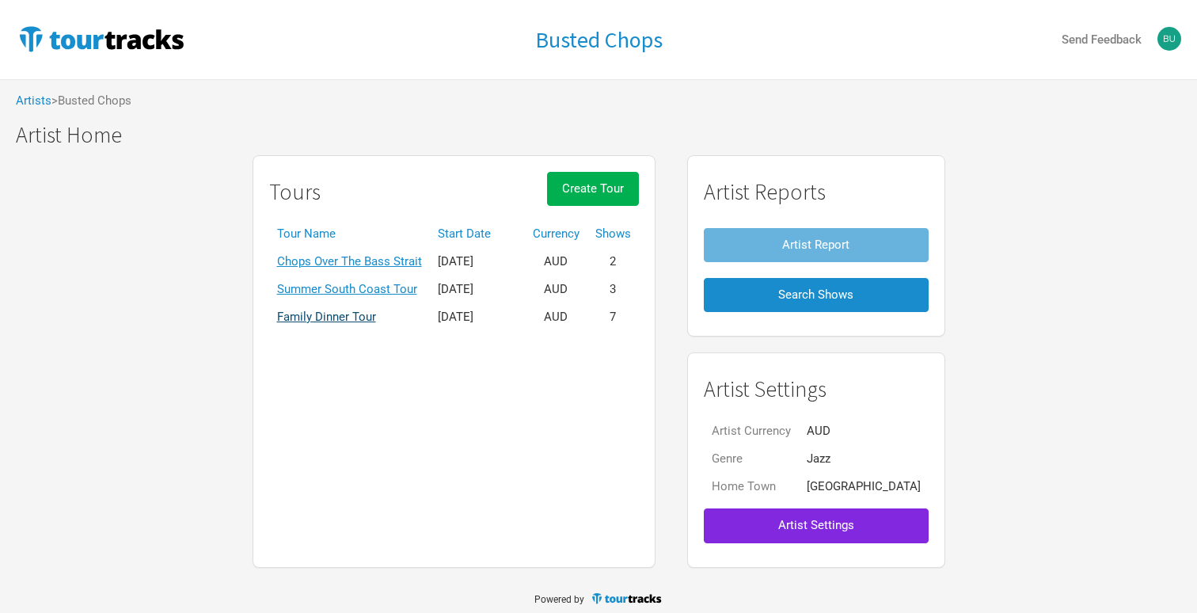
click at [364, 314] on link "Family Dinner Tour" at bounding box center [326, 316] width 99 height 14
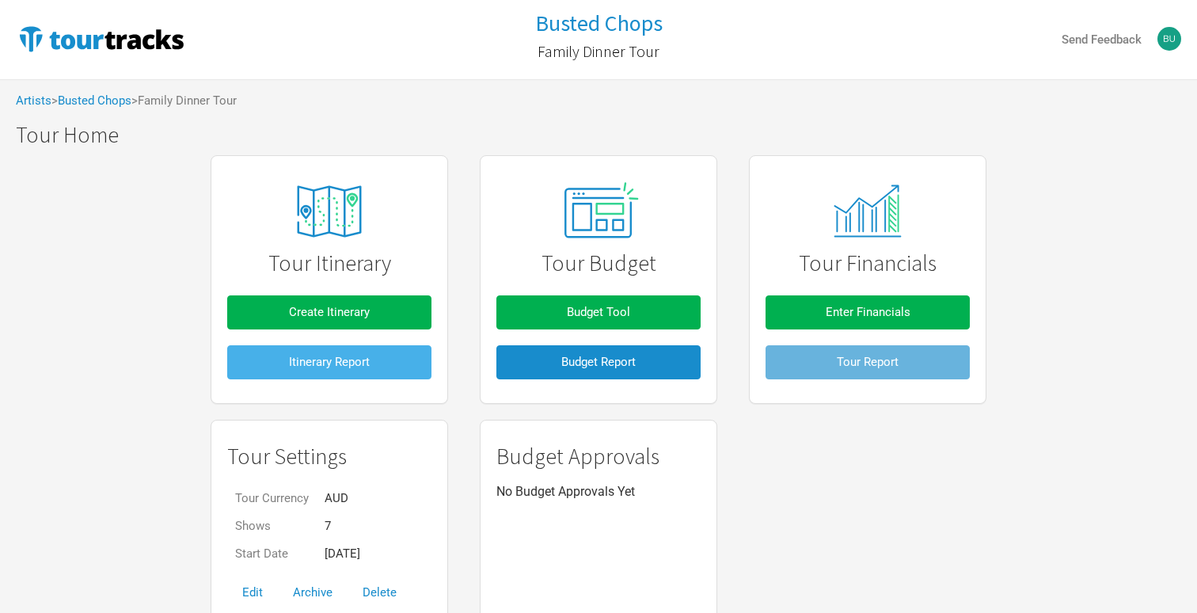
click at [381, 366] on button "Itinerary Report" at bounding box center [329, 362] width 204 height 34
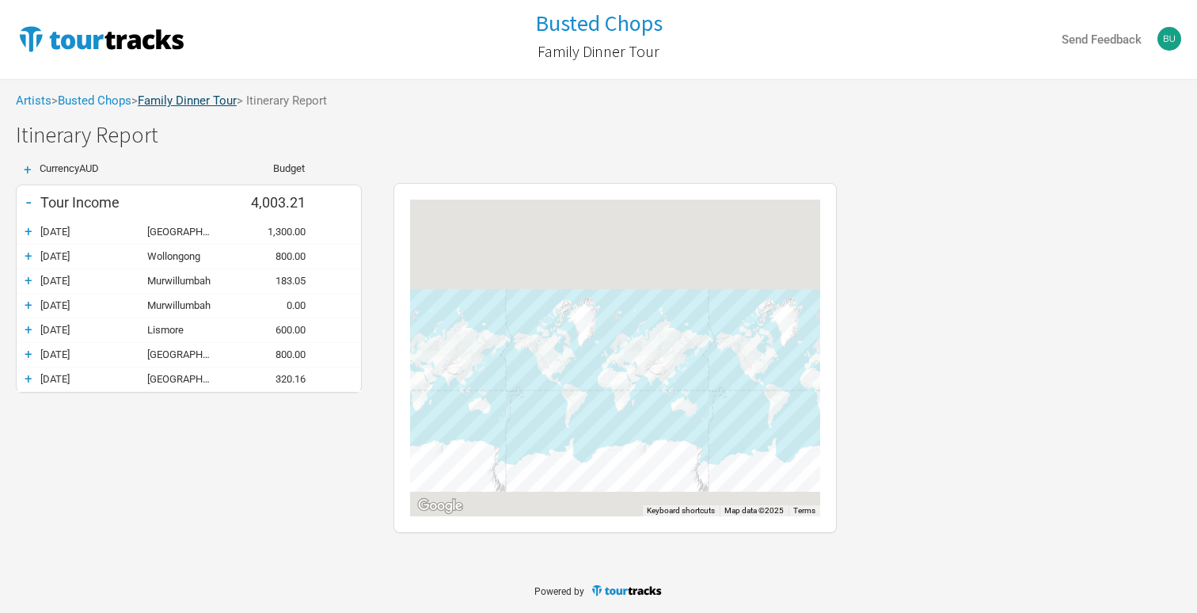
click at [207, 99] on link "Family Dinner Tour" at bounding box center [187, 100] width 99 height 14
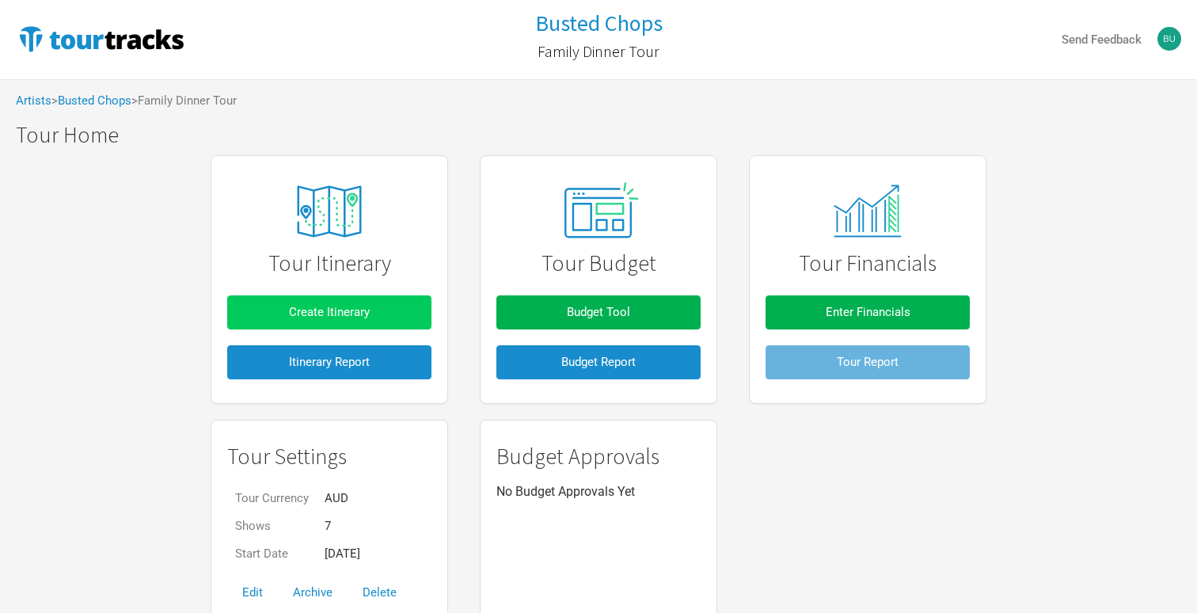
click at [340, 326] on button "Create Itinerary" at bounding box center [329, 312] width 204 height 34
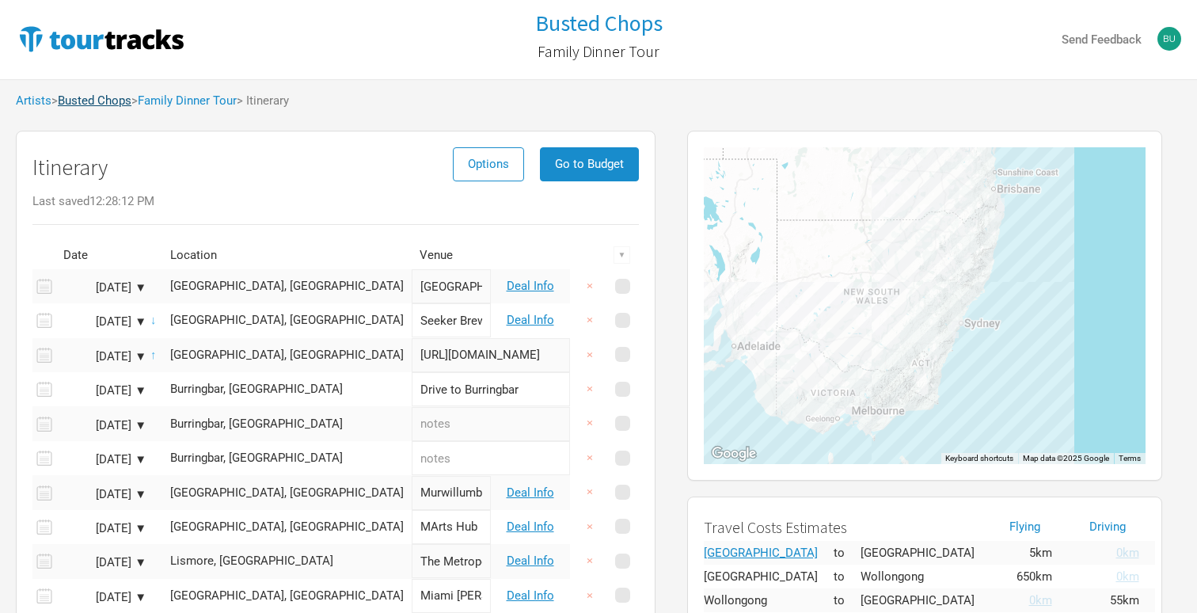
click at [117, 104] on link "Busted Chops" at bounding box center [95, 100] width 74 height 14
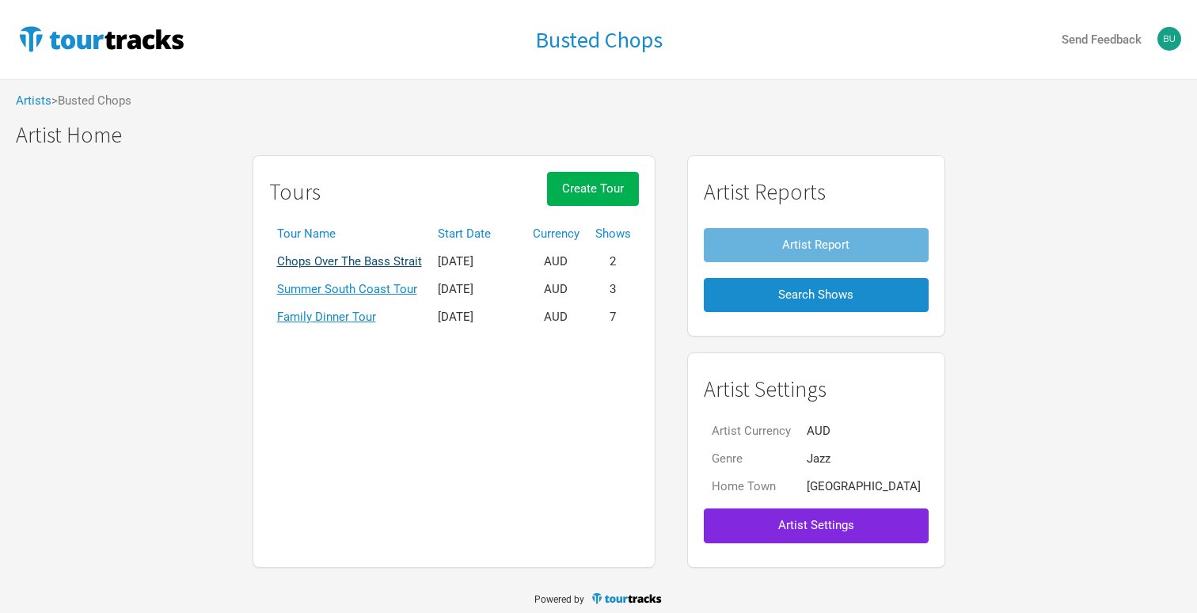
click at [417, 258] on link "Chops Over The Bass Strait" at bounding box center [349, 261] width 145 height 14
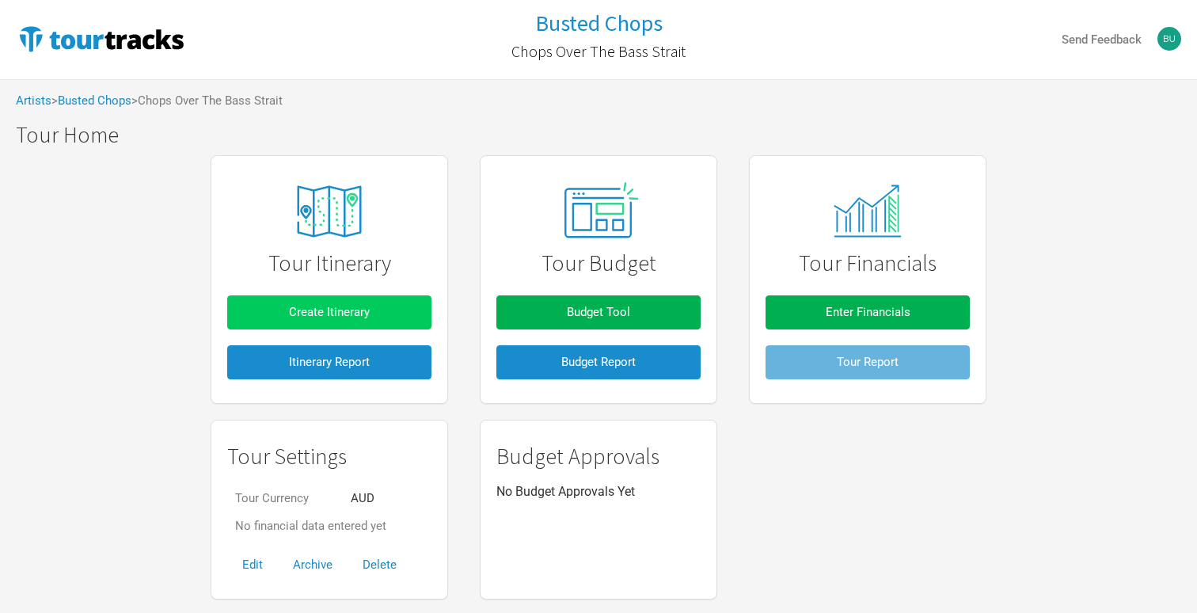
click at [375, 316] on button "Create Itinerary" at bounding box center [329, 312] width 204 height 34
